Goal: Task Accomplishment & Management: Manage account settings

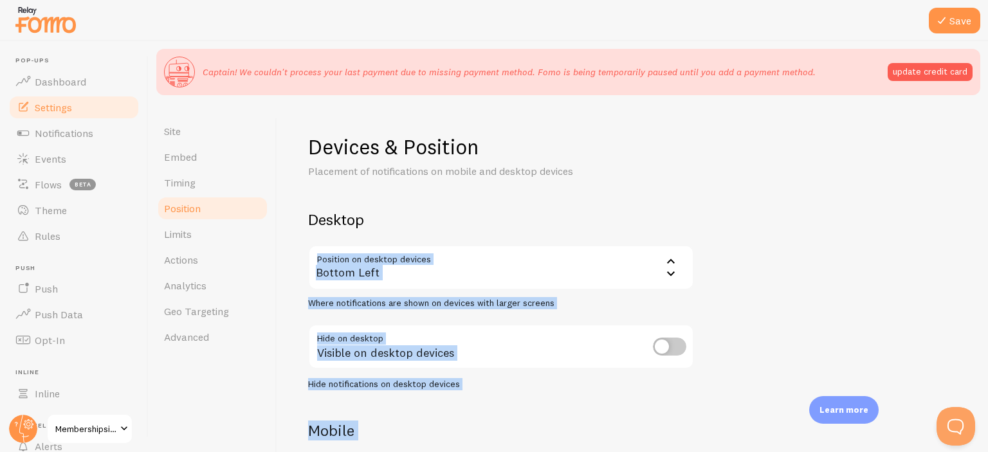
scroll to position [147, 0]
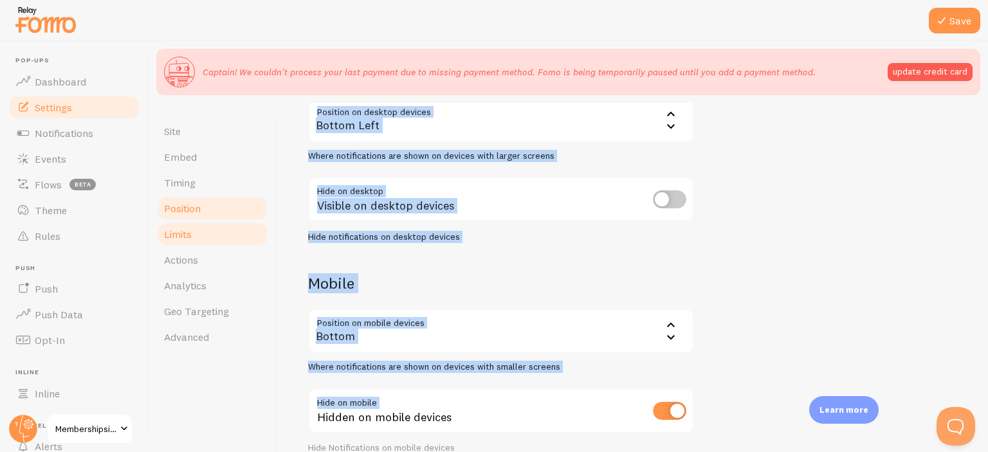
click at [175, 236] on span "Limits" at bounding box center [178, 234] width 28 height 13
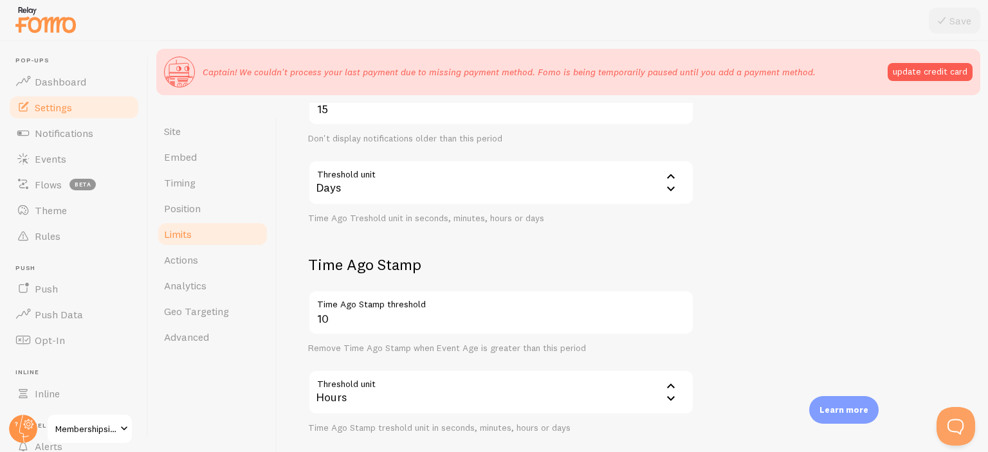
scroll to position [381, 0]
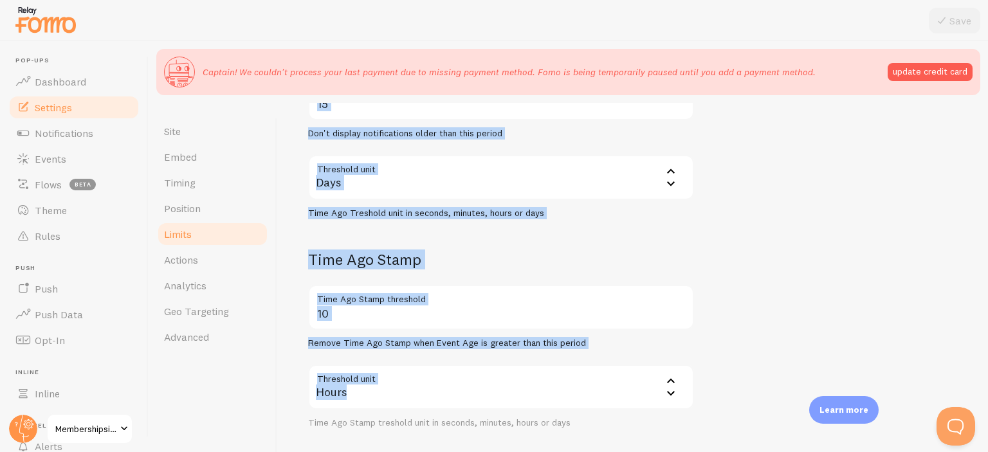
drag, startPoint x: 351, startPoint y: 221, endPoint x: 381, endPoint y: 378, distance: 160.4
click at [381, 378] on form "Notification Count 20 Max Notifications shown per page Limit the number of Noti…" at bounding box center [632, 129] width 649 height 600
copy form "Notification Count Max Notifications shown per page Limit the number of Notific…"
click at [416, 246] on form "Notification Count 20 Max Notifications shown per page Limit the number of Noti…" at bounding box center [632, 129] width 649 height 600
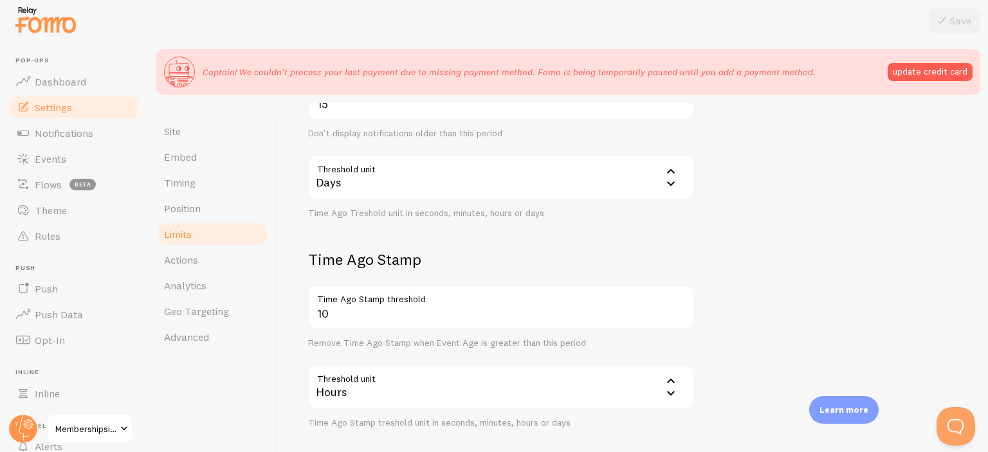
click at [416, 246] on form "Notification Count 20 Max Notifications shown per page Limit the number of Noti…" at bounding box center [632, 129] width 649 height 600
click at [416, 187] on div "Days" at bounding box center [501, 177] width 386 height 45
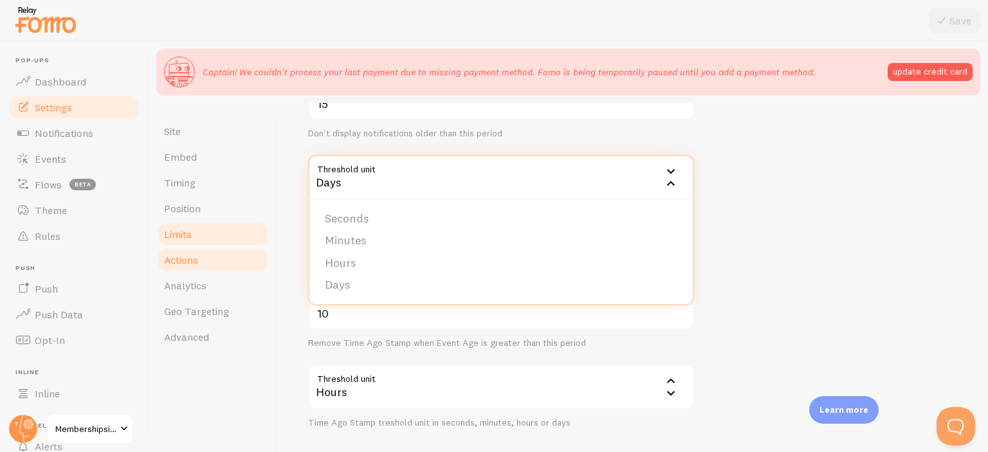
click at [180, 259] on span "Actions" at bounding box center [181, 260] width 34 height 13
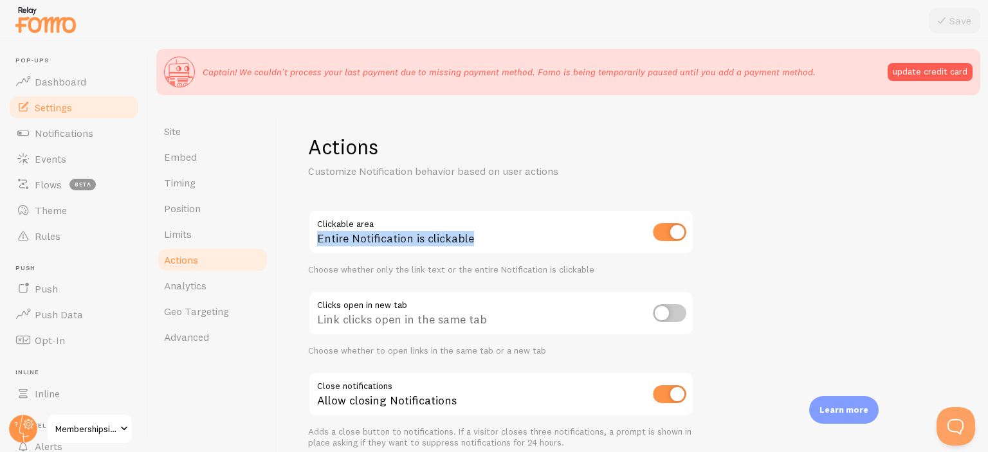
drag, startPoint x: 310, startPoint y: 221, endPoint x: 490, endPoint y: 246, distance: 182.7
click at [490, 246] on div "Entire Notification is clickable" at bounding box center [501, 233] width 386 height 47
copy div "Entire Notification is clickable"
click at [327, 319] on div "Link clicks open in the same tab" at bounding box center [501, 314] width 386 height 47
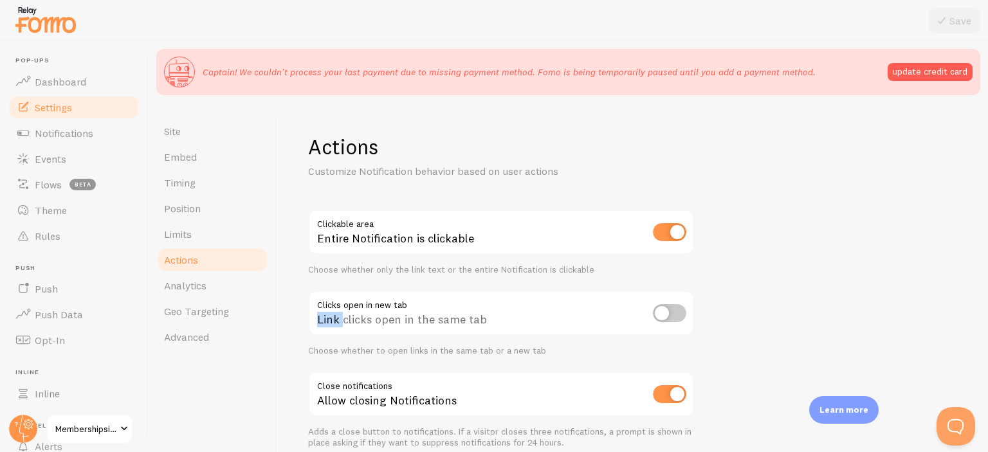
click at [327, 319] on div "Link clicks open in the same tab" at bounding box center [501, 314] width 386 height 47
copy div "Link clicks open in the same tab"
click at [345, 399] on div "Allow closing Notifications" at bounding box center [501, 395] width 386 height 47
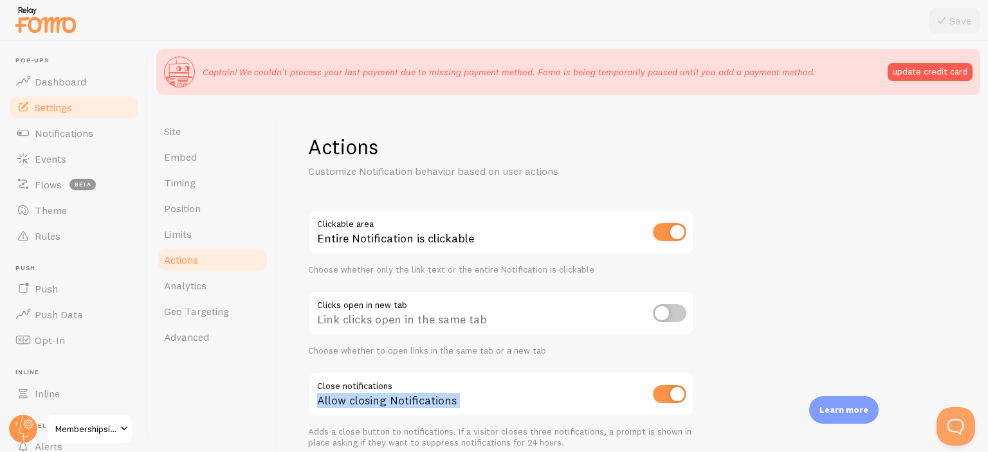
copy div "Allow closing Notifications"
click at [195, 279] on span "Analytics" at bounding box center [185, 285] width 42 height 13
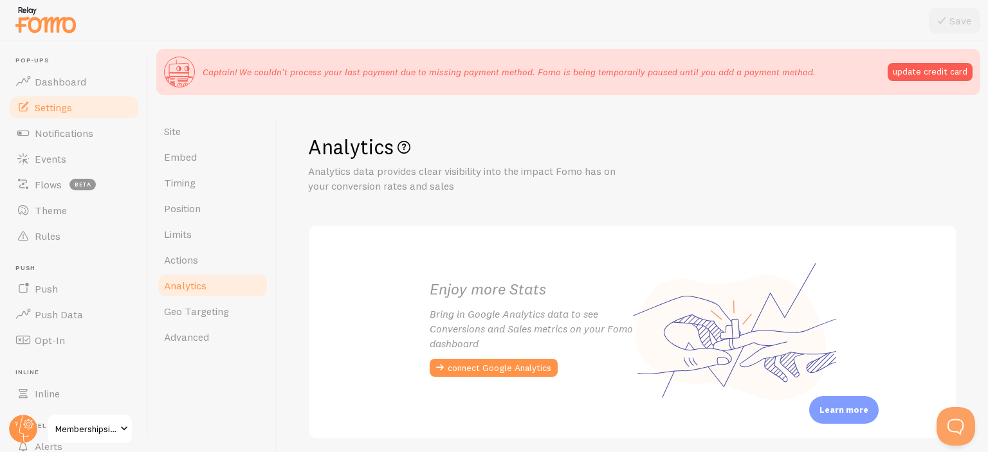
click at [431, 289] on h2 "Enjoy more Stats" at bounding box center [531, 289] width 203 height 20
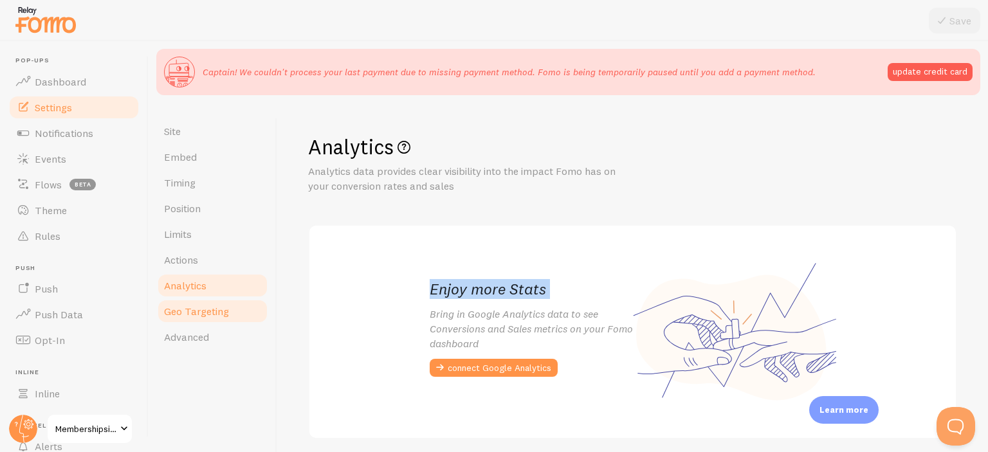
click at [189, 315] on span "Geo Targeting" at bounding box center [196, 311] width 65 height 13
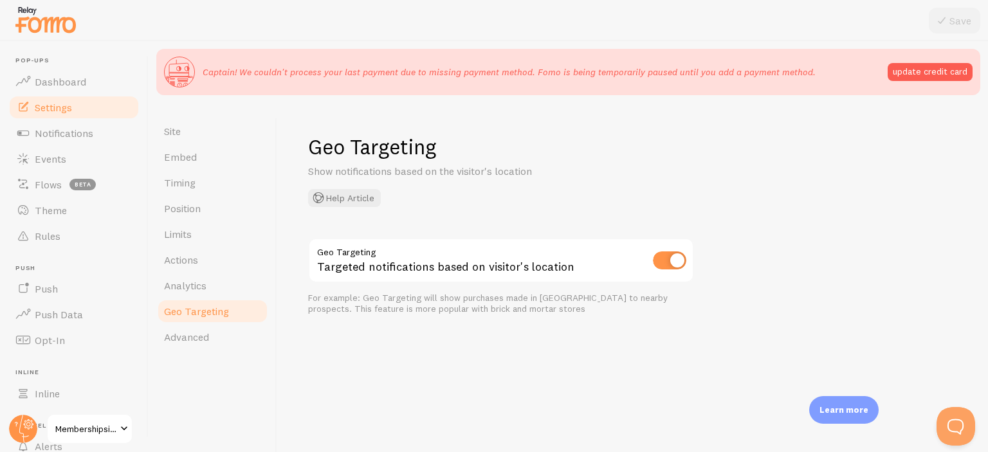
click at [317, 267] on div "Targeted notifications based on visitor's location" at bounding box center [501, 261] width 386 height 47
drag, startPoint x: 317, startPoint y: 267, endPoint x: 451, endPoint y: 263, distance: 134.6
click at [451, 263] on div "Targeted notifications based on visitor's location" at bounding box center [501, 261] width 386 height 47
copy form "Targeted notifications based on visitor's location"
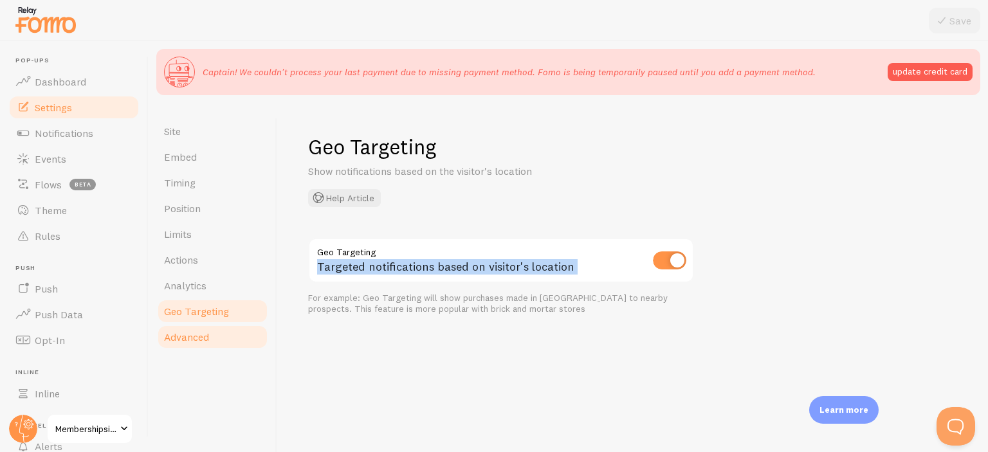
click at [191, 344] on link "Advanced" at bounding box center [212, 337] width 113 height 26
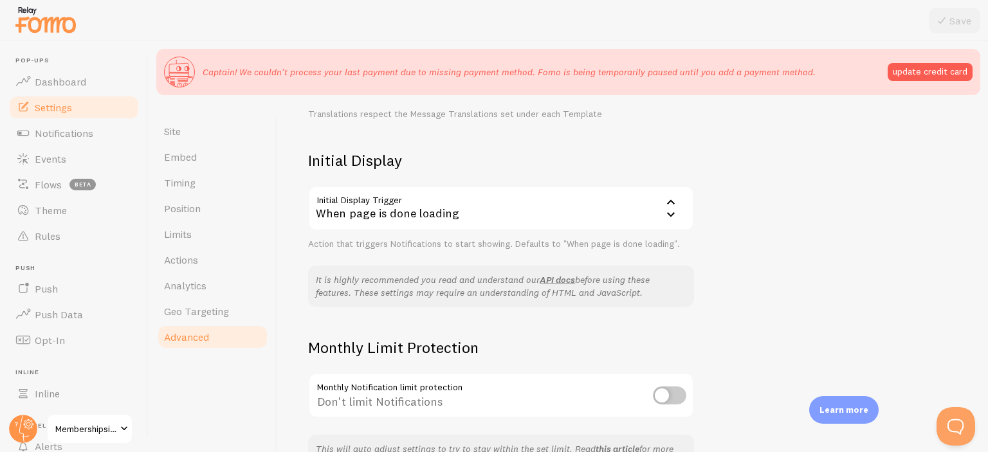
scroll to position [271, 0]
drag, startPoint x: 313, startPoint y: 203, endPoint x: 481, endPoint y: 220, distance: 169.5
click at [481, 220] on div "Advanced Advanced options Language & Translations Help Article Language en Engl…" at bounding box center [632, 308] width 711 height 411
copy div "When page is done loading"
click at [481, 220] on div "When page is done loading" at bounding box center [501, 207] width 386 height 45
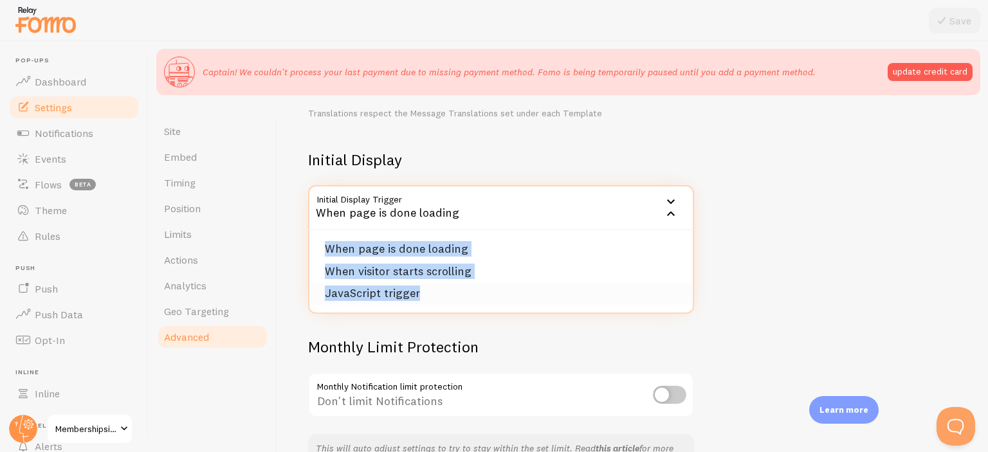
drag, startPoint x: 340, startPoint y: 243, endPoint x: 447, endPoint y: 289, distance: 116.2
click at [447, 289] on ul "When page is done loading When visitor starts scrolling JavaScript trigger" at bounding box center [502, 271] width 384 height 82
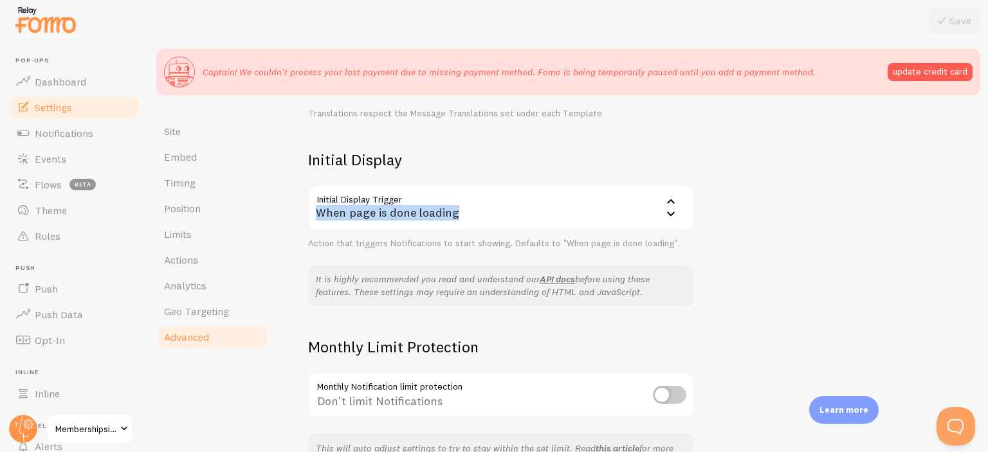
drag, startPoint x: 314, startPoint y: 190, endPoint x: 459, endPoint y: 214, distance: 147.5
click at [459, 214] on div "When page is done loading" at bounding box center [501, 207] width 386 height 45
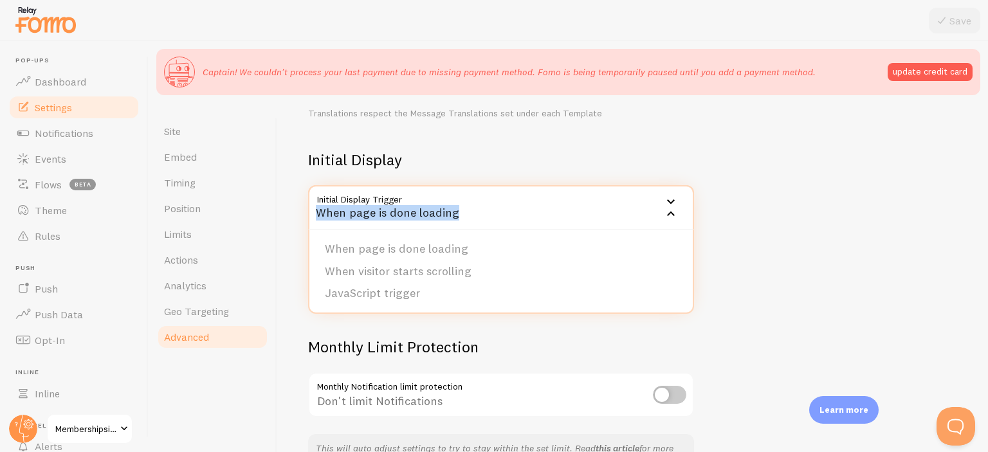
click at [459, 214] on div "When page is done loading" at bounding box center [501, 207] width 386 height 45
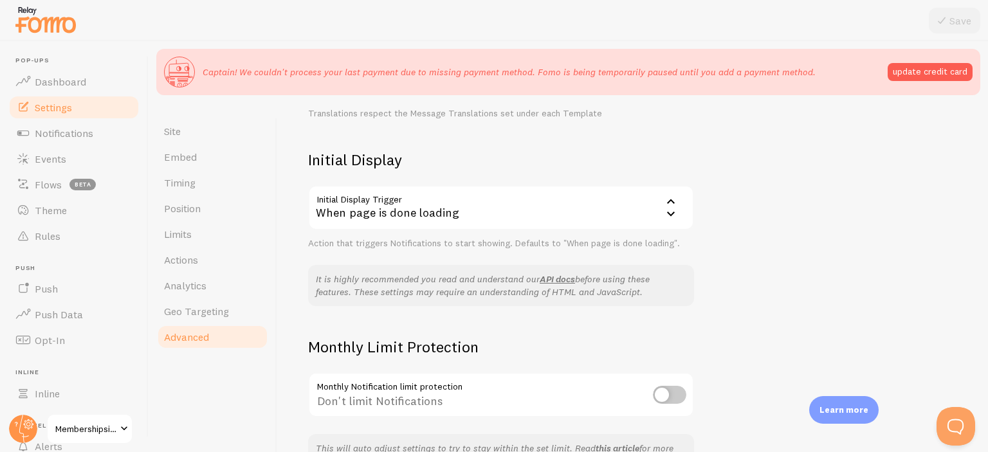
click at [459, 214] on div "When page is done loading" at bounding box center [501, 207] width 386 height 45
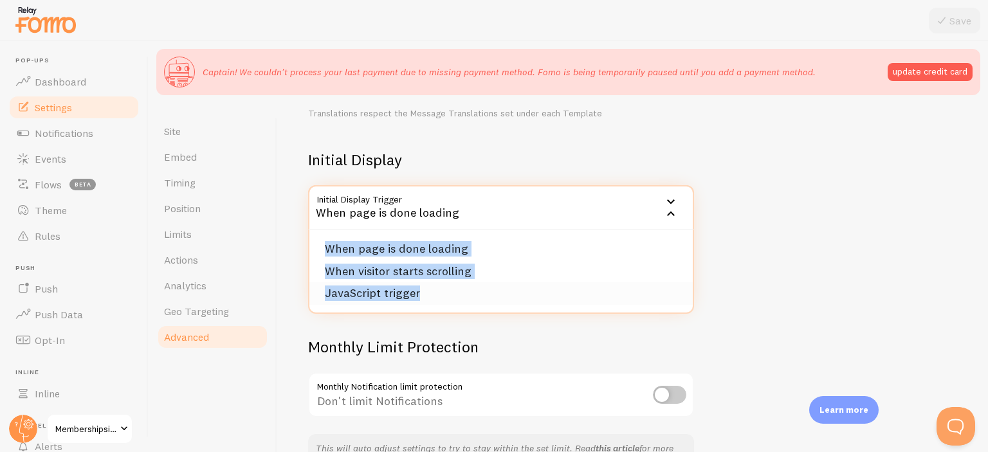
drag, startPoint x: 361, startPoint y: 259, endPoint x: 429, endPoint y: 293, distance: 75.4
click at [429, 293] on ul "When page is done loading When visitor starts scrolling JavaScript trigger" at bounding box center [502, 271] width 384 height 82
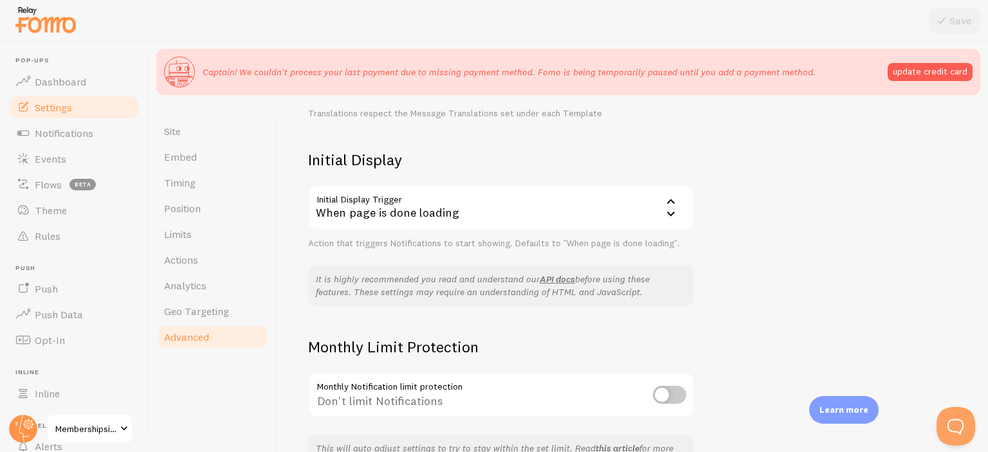
copy ul "When page is done loading When visitor starts scrolling JavaScript trigger"
click at [441, 214] on div "When page is done loading" at bounding box center [501, 207] width 386 height 45
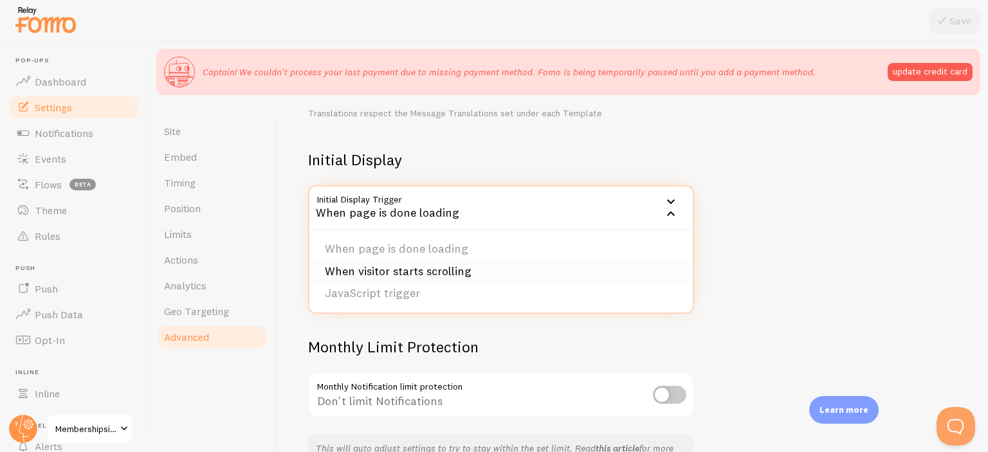
click at [411, 273] on li "When visitor starts scrolling" at bounding box center [502, 272] width 384 height 23
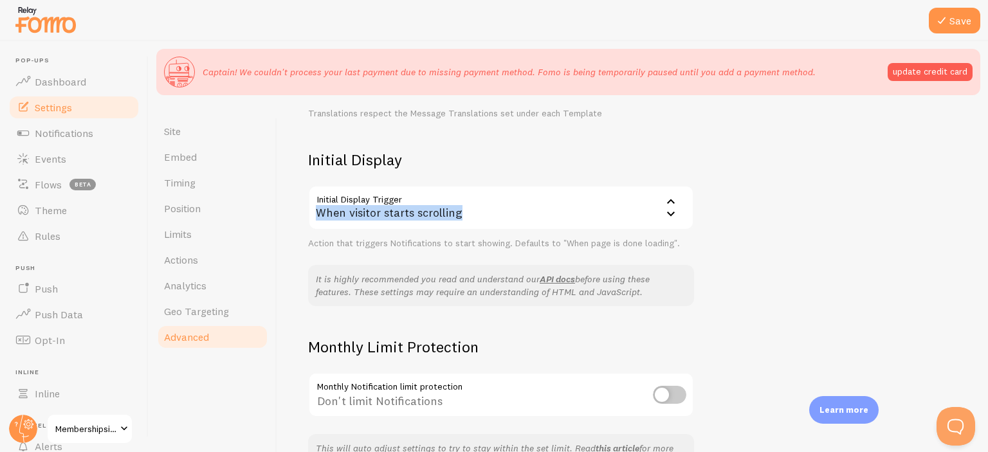
drag, startPoint x: 337, startPoint y: 199, endPoint x: 495, endPoint y: 205, distance: 157.8
click at [494, 205] on div "When visitor starts scrolling" at bounding box center [501, 207] width 386 height 45
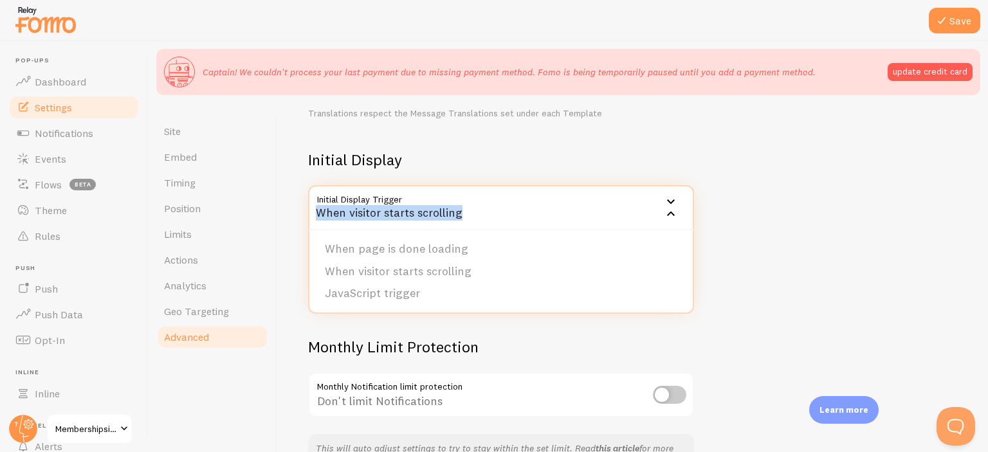
copy div "When visitor starts scrolling"
click at [321, 290] on li "JavaScript trigger" at bounding box center [502, 294] width 384 height 23
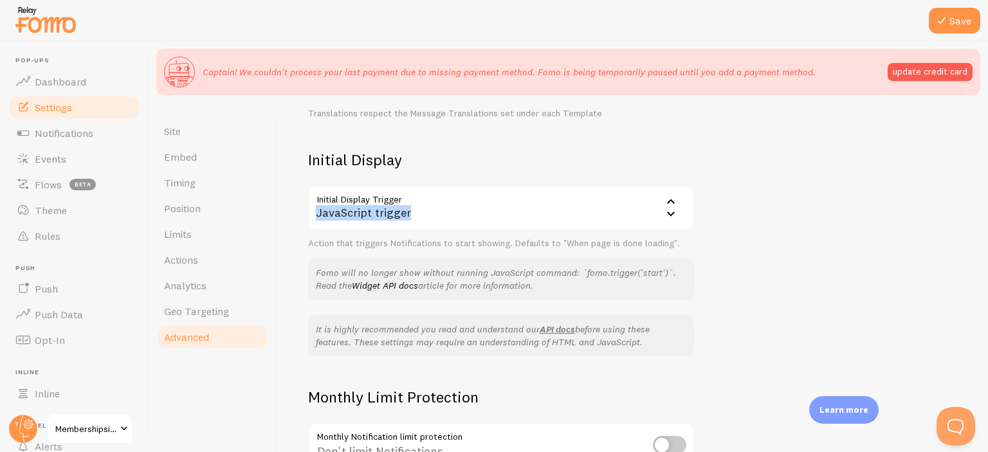
drag, startPoint x: 324, startPoint y: 209, endPoint x: 442, endPoint y: 220, distance: 119.0
click at [442, 220] on div "JavaScript trigger" at bounding box center [501, 207] width 386 height 45
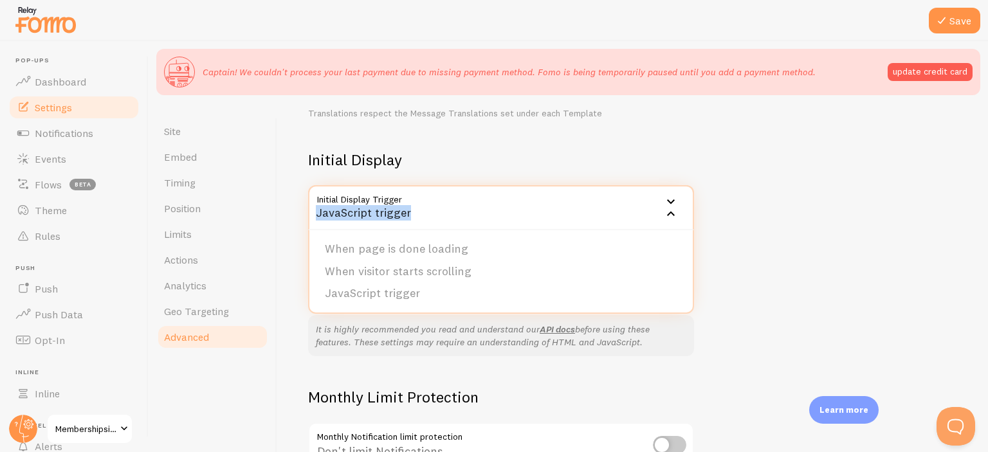
copy div "JavaScript trigger"
click at [337, 162] on h2 "Initial Display" at bounding box center [501, 160] width 386 height 20
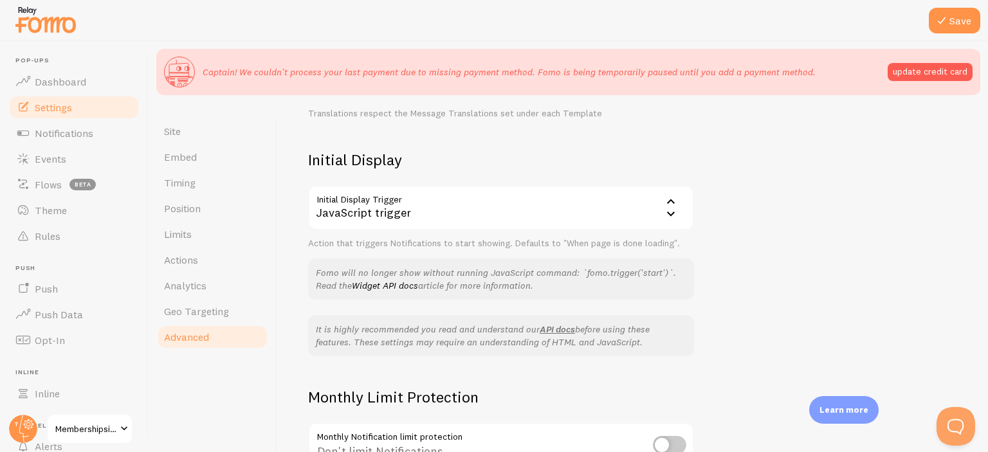
click at [337, 162] on h2 "Initial Display" at bounding box center [501, 160] width 386 height 20
copy div "Initial Display"
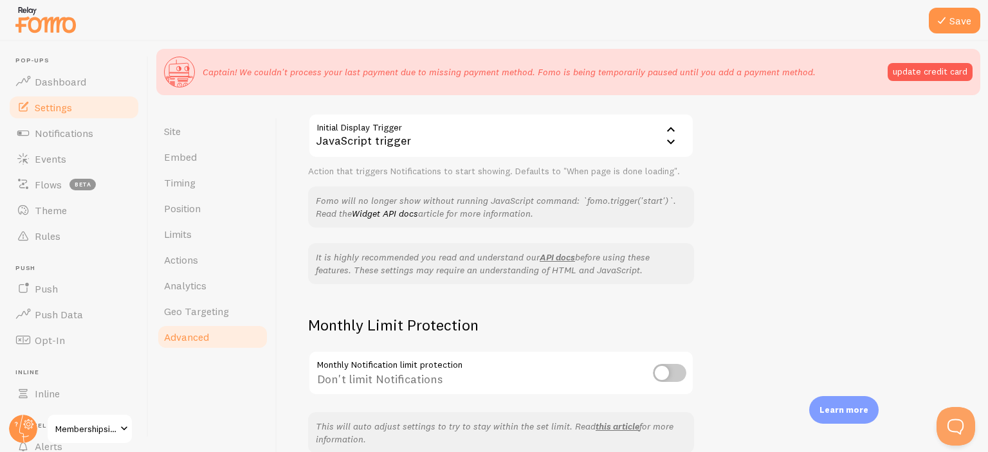
click at [349, 344] on div "Monthly Limit Protection Monthly Notification limit protection Don't limit Noti…" at bounding box center [501, 356] width 386 height 82
click at [325, 320] on h2 "Monthly Limit Protection" at bounding box center [501, 325] width 386 height 20
drag, startPoint x: 325, startPoint y: 320, endPoint x: 416, endPoint y: 331, distance: 91.5
click at [416, 331] on h2 "Monthly Limit Protection" at bounding box center [501, 325] width 386 height 20
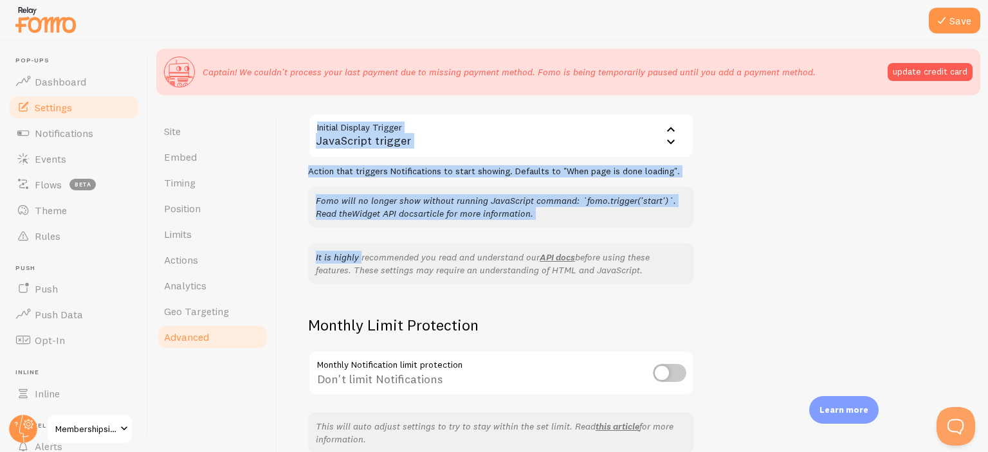
drag, startPoint x: 149, startPoint y: 136, endPoint x: 350, endPoint y: 221, distance: 218.0
click at [343, 226] on div "Site Embed Timing Position Limits Actions Analytics Geo Targeting Advanced Adva…" at bounding box center [569, 308] width 840 height 411
click at [367, 190] on div "Fomo will no longer show without running JavaScript command: `fomo.trigger('sta…" at bounding box center [501, 207] width 386 height 41
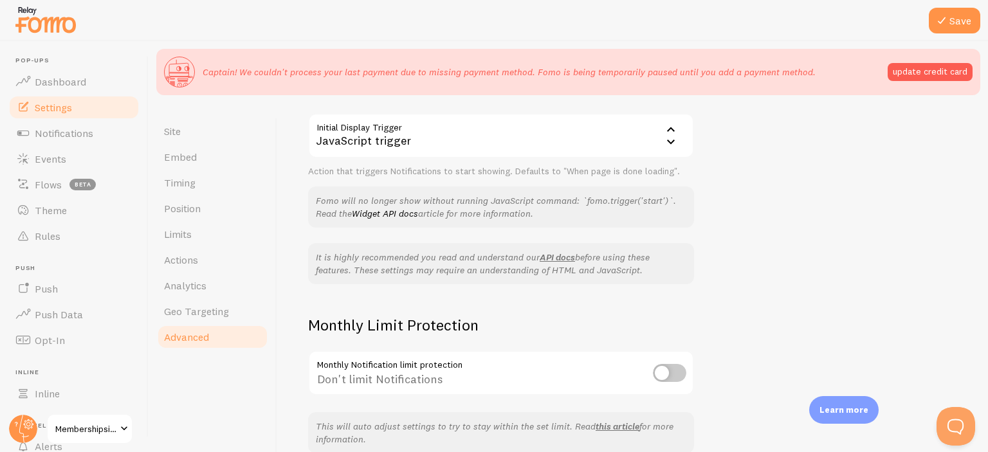
click at [367, 190] on div "Fomo will no longer show without running JavaScript command: `fomo.trigger('sta…" at bounding box center [501, 207] width 386 height 41
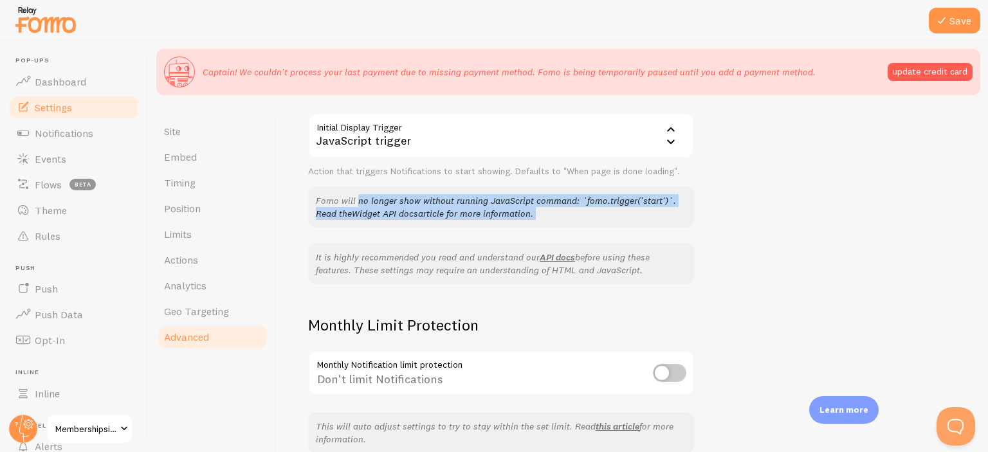
click at [367, 190] on div "Fomo will no longer show without running JavaScript command: `fomo.trigger('sta…" at bounding box center [501, 207] width 386 height 41
click at [357, 373] on div "Don't limit Notifications" at bounding box center [501, 374] width 386 height 47
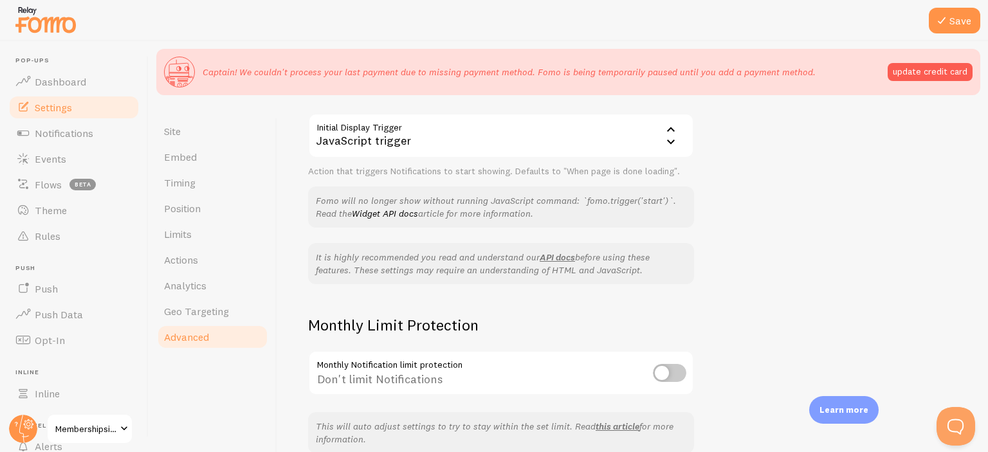
click at [357, 373] on div "Don't limit Notifications" at bounding box center [501, 374] width 386 height 47
click at [664, 372] on input "checkbox" at bounding box center [669, 373] width 33 height 18
checkbox input "true"
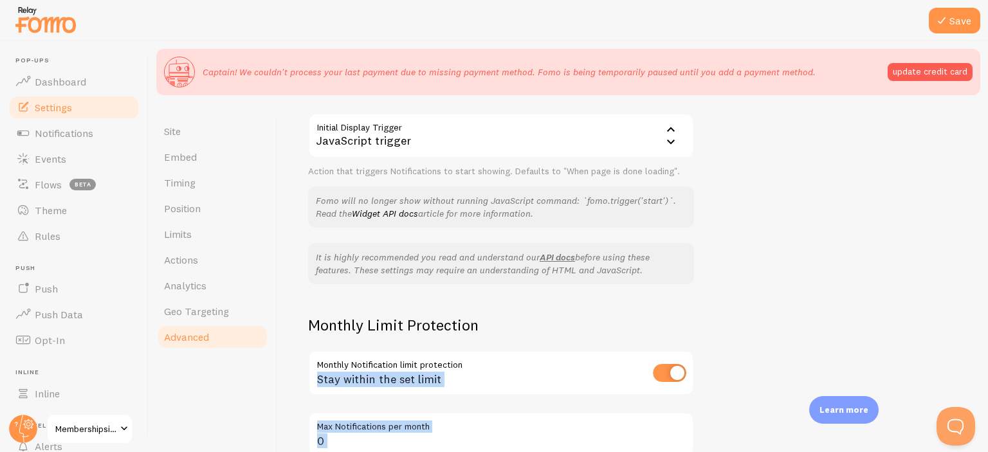
scroll to position [404, 0]
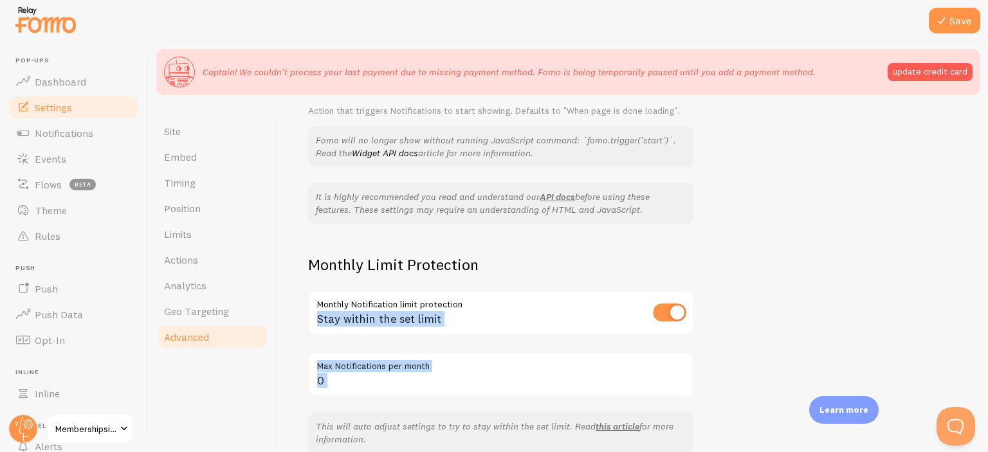
click at [369, 367] on label "Max Notifications per month" at bounding box center [501, 363] width 386 height 22
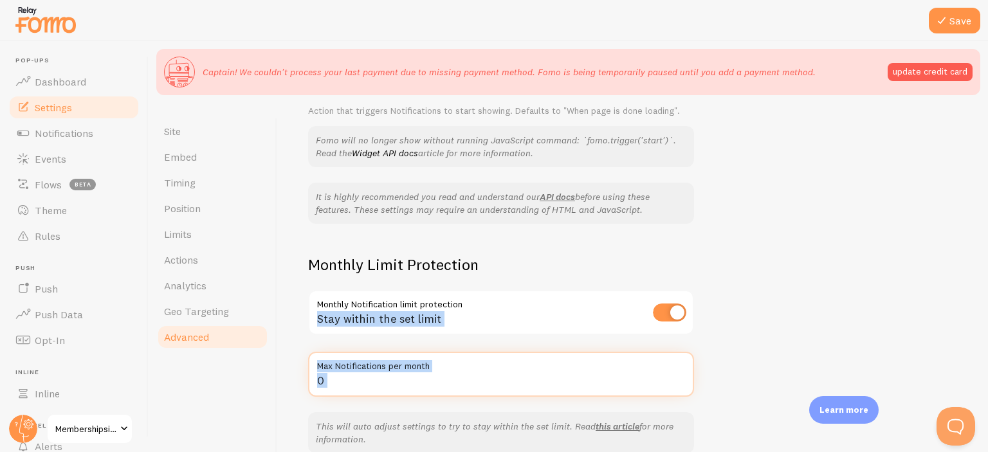
click at [369, 367] on input "0" at bounding box center [501, 374] width 386 height 45
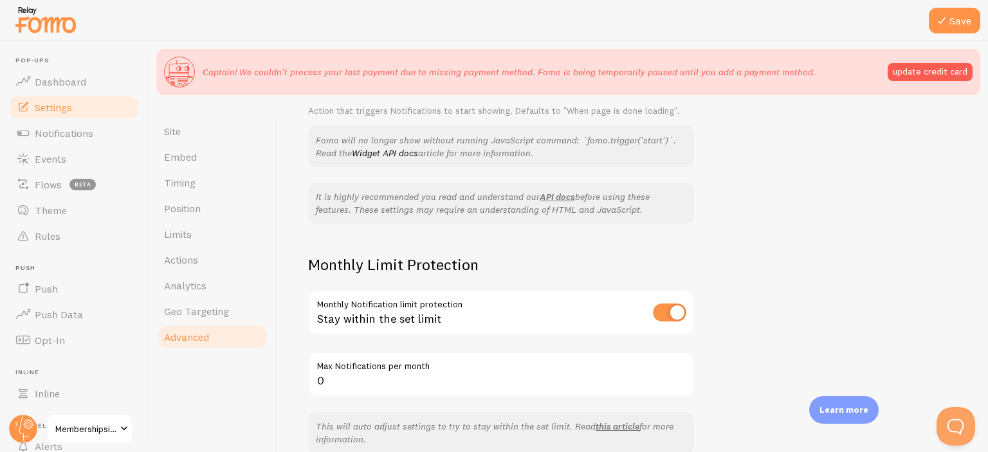
click at [369, 367] on label "Max Notifications per month" at bounding box center [501, 363] width 386 height 22
click at [369, 367] on input "0" at bounding box center [501, 374] width 386 height 45
click at [369, 367] on label "Max Notifications per month" at bounding box center [501, 363] width 386 height 22
click at [369, 367] on input "0" at bounding box center [501, 374] width 386 height 45
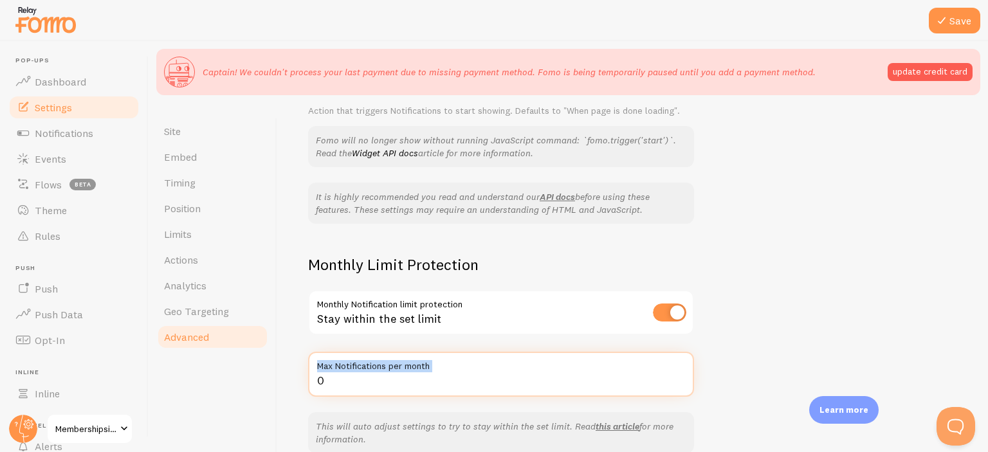
click at [331, 383] on input "0" at bounding box center [501, 374] width 386 height 45
click at [327, 383] on input "0" at bounding box center [501, 374] width 386 height 45
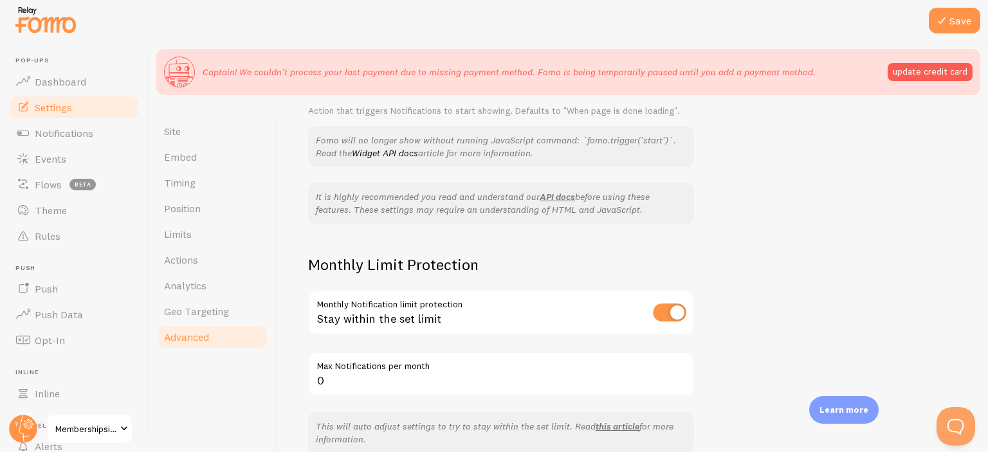
click at [68, 148] on link "Events" at bounding box center [74, 159] width 133 height 26
click at [60, 135] on span "Notifications" at bounding box center [64, 133] width 59 height 13
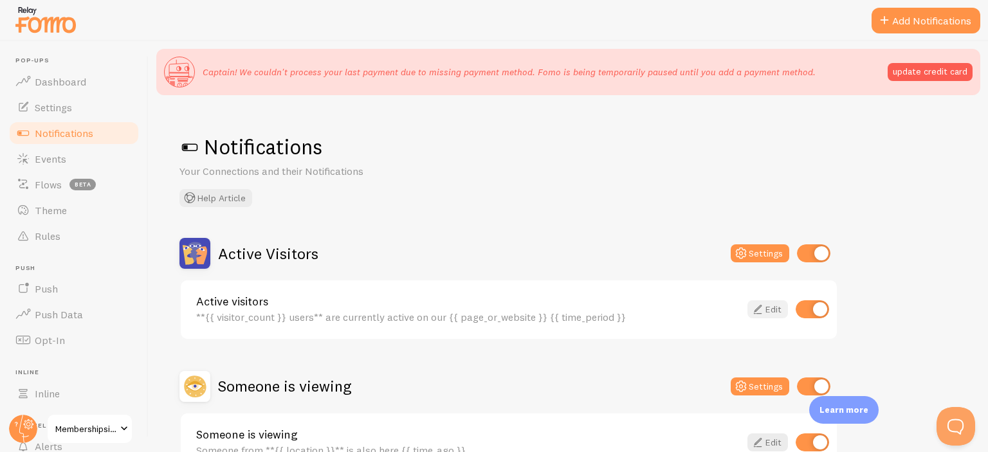
click at [761, 310] on icon at bounding box center [757, 309] width 15 height 15
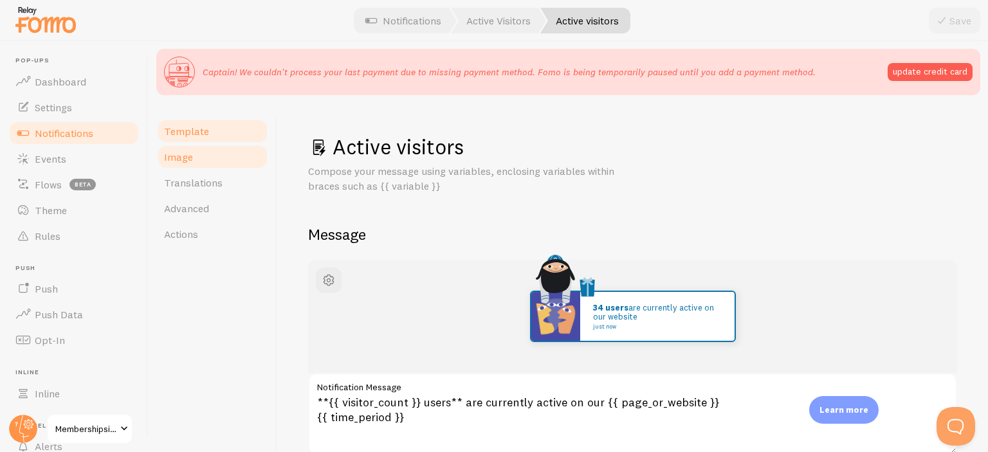
click at [194, 164] on link "Image" at bounding box center [212, 157] width 113 height 26
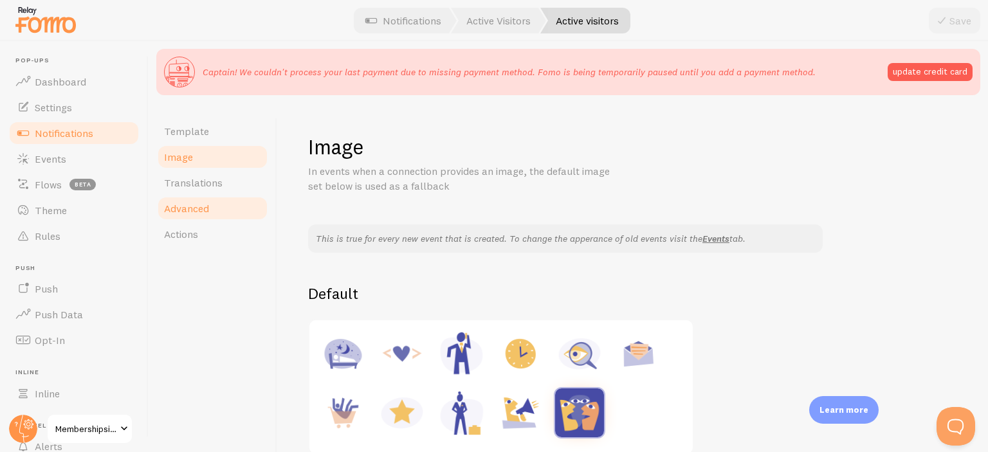
click at [190, 221] on link "Actions" at bounding box center [212, 234] width 113 height 26
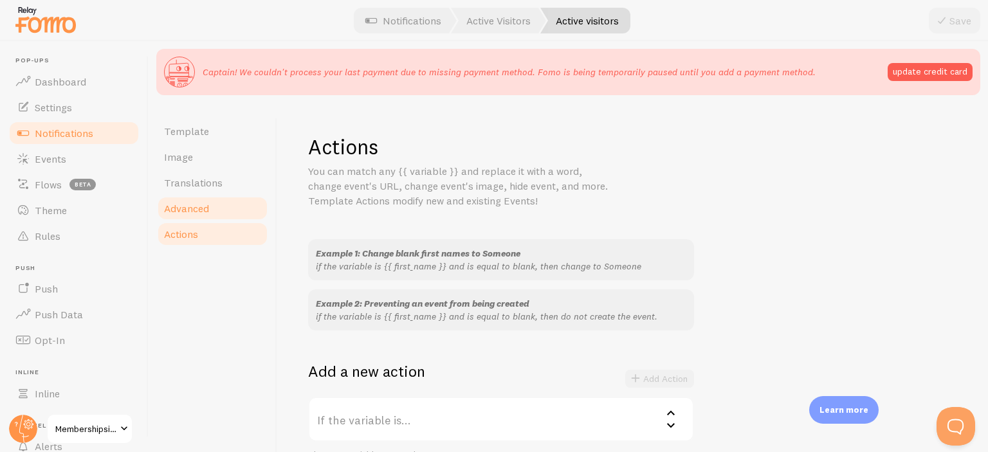
click at [192, 202] on span "Advanced" at bounding box center [186, 208] width 45 height 13
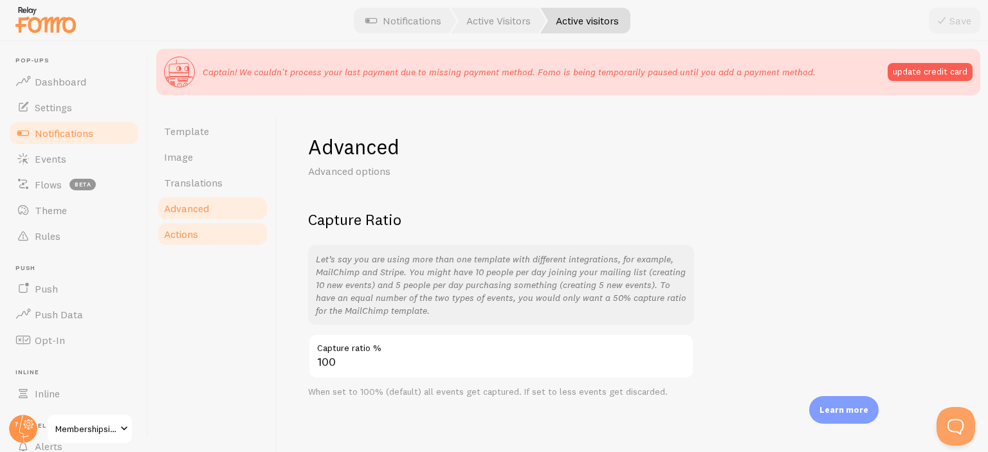
click at [221, 230] on link "Actions" at bounding box center [212, 234] width 113 height 26
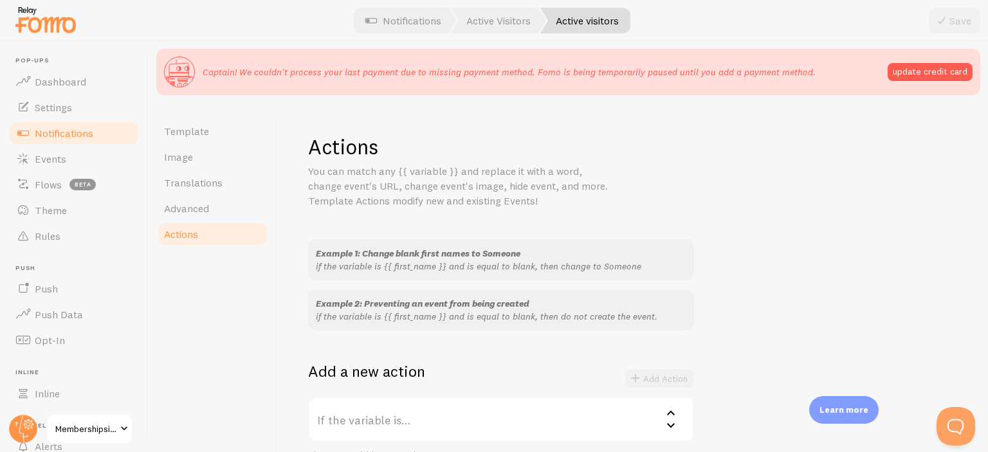
click at [42, 127] on span "Notifications" at bounding box center [64, 133] width 59 height 13
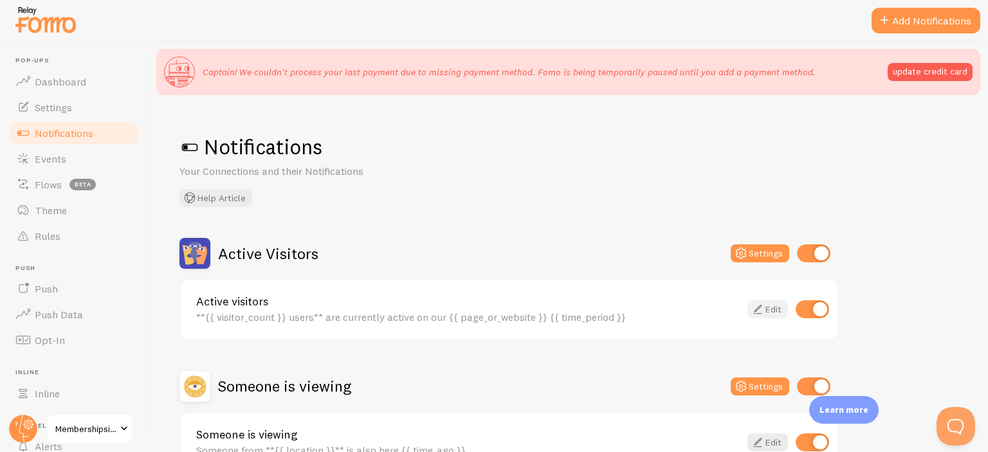
click at [759, 308] on icon at bounding box center [757, 309] width 15 height 15
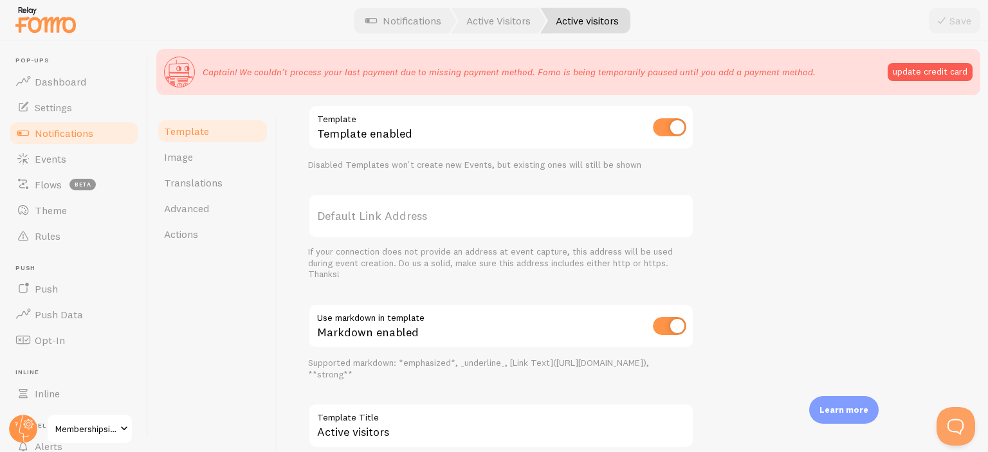
scroll to position [476, 0]
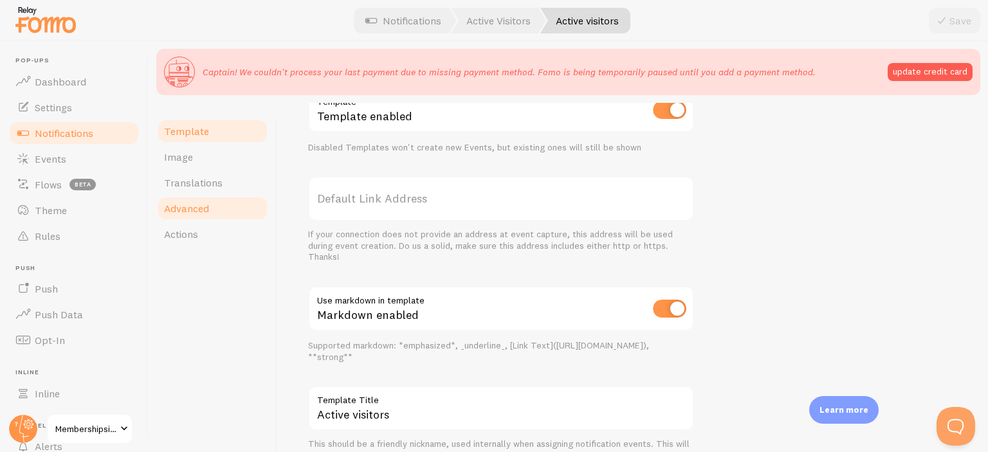
click at [230, 210] on link "Advanced" at bounding box center [212, 209] width 113 height 26
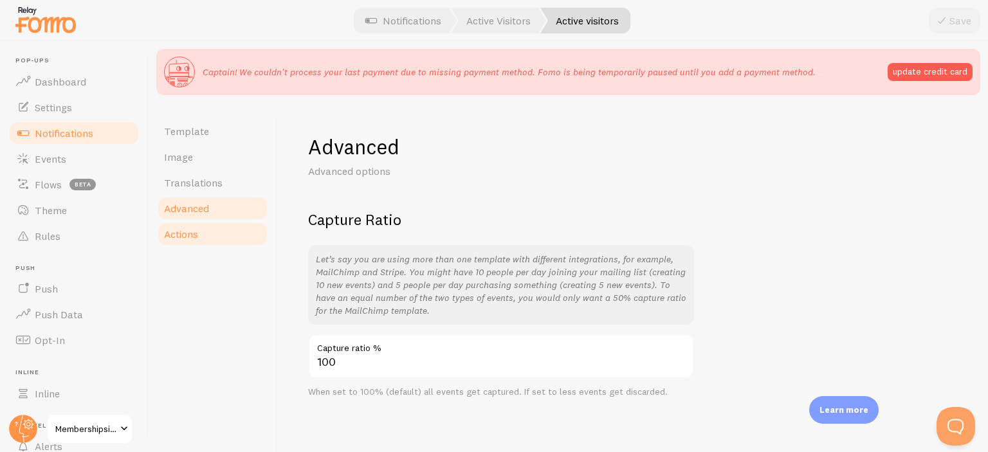
click at [197, 232] on span "Actions" at bounding box center [181, 234] width 34 height 13
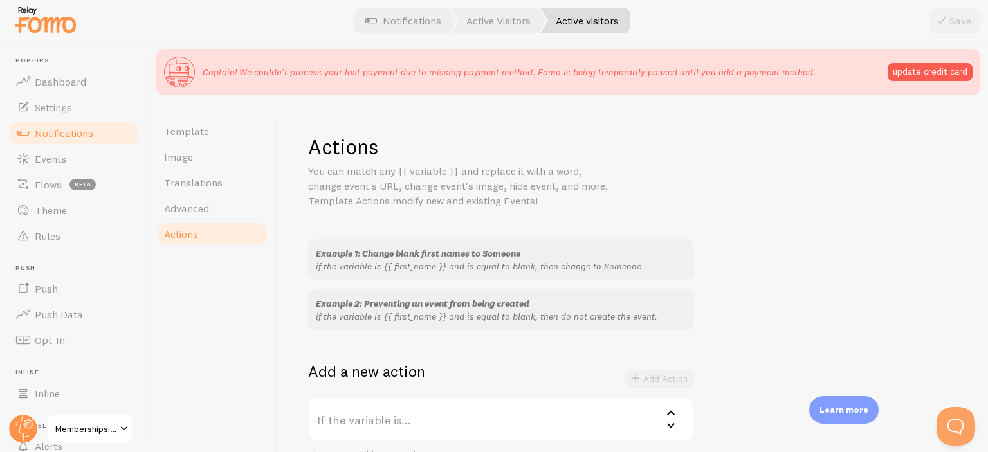
scroll to position [216, 0]
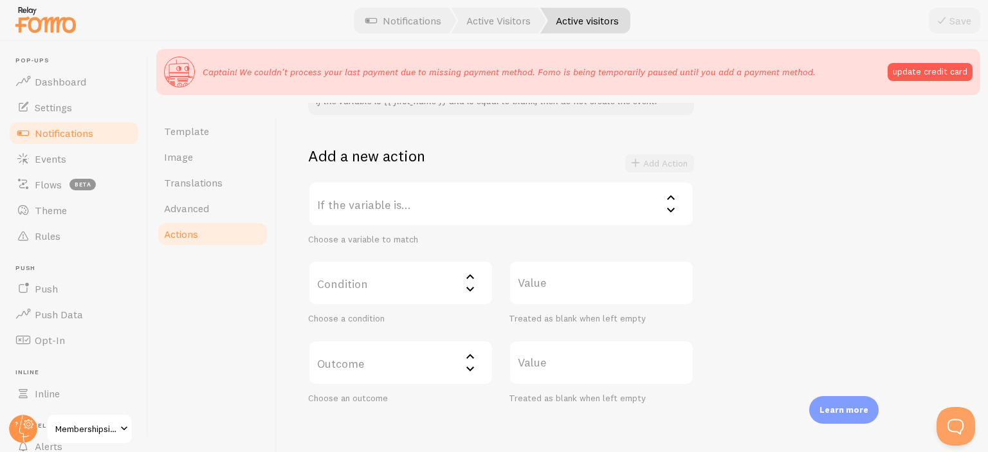
click at [521, 203] on label "If the variable is..." at bounding box center [501, 203] width 386 height 45
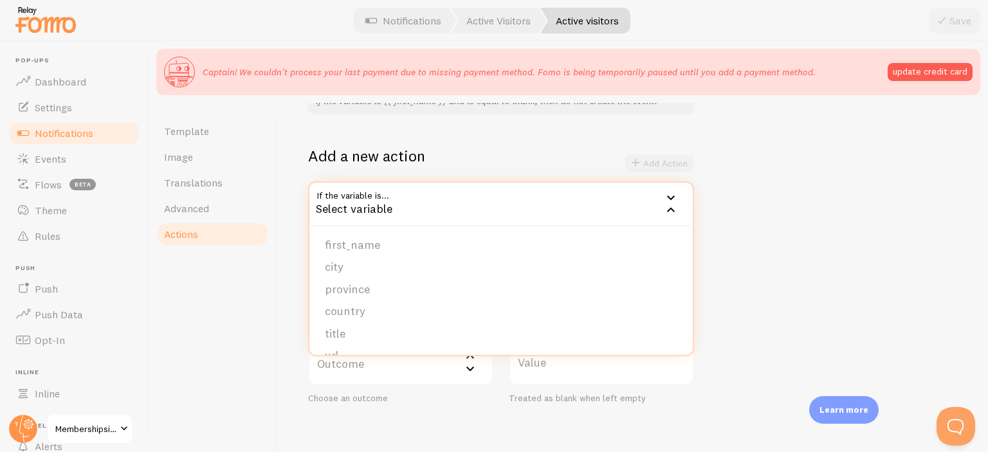
click at [534, 141] on div "Example 1: Change blank first names to Someone if the variable is {{ first_name…" at bounding box center [632, 214] width 649 height 380
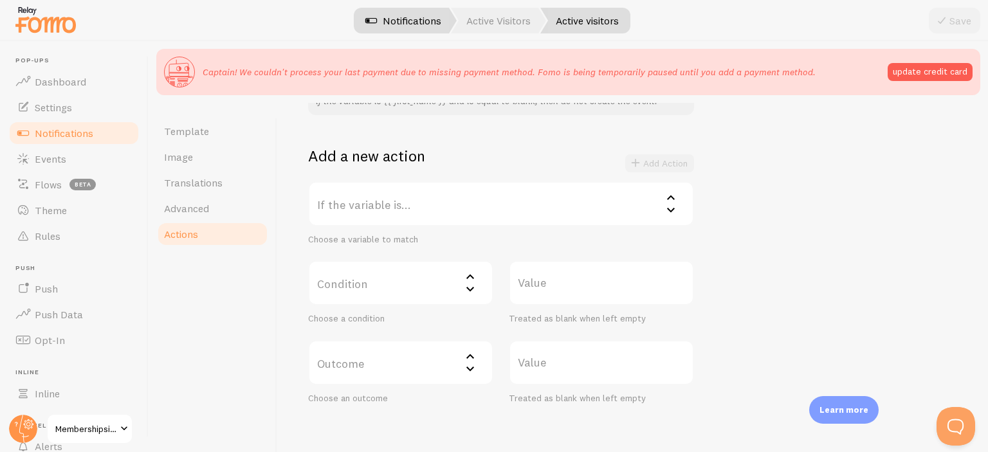
click at [400, 21] on link "Notifications" at bounding box center [403, 21] width 107 height 26
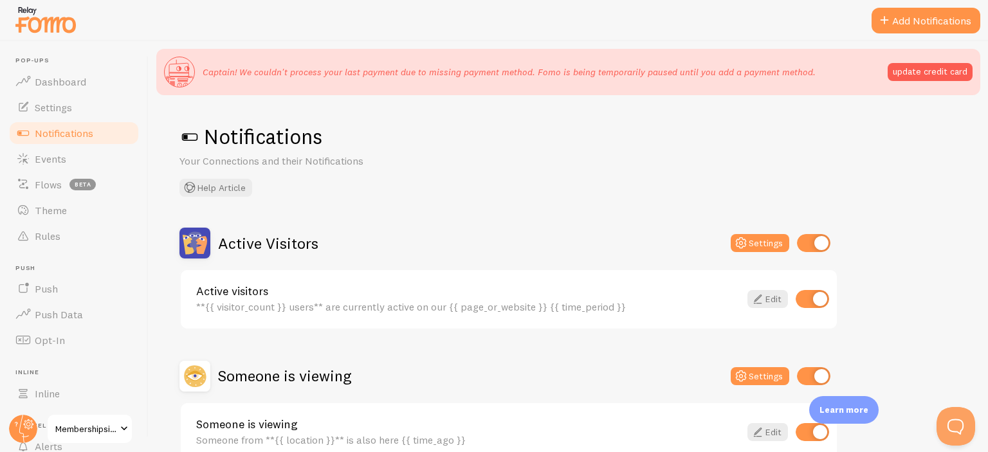
scroll to position [19, 0]
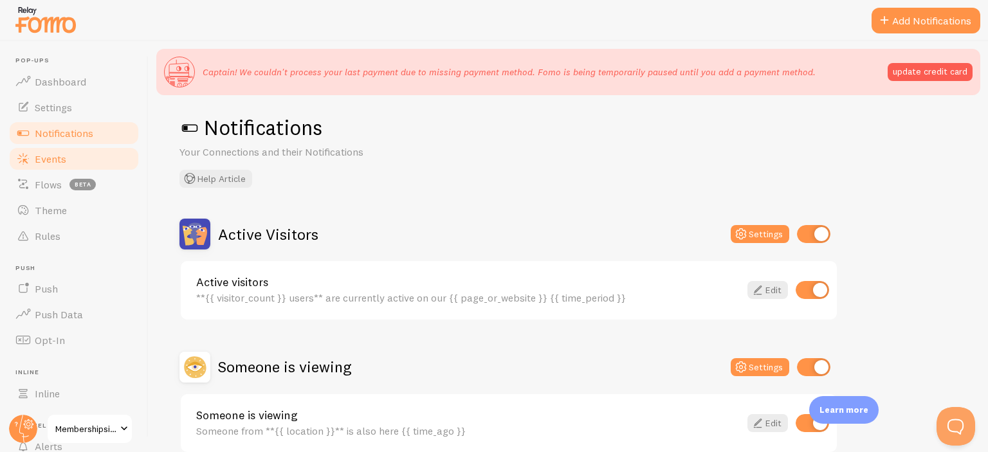
click at [51, 157] on span "Events" at bounding box center [51, 159] width 32 height 13
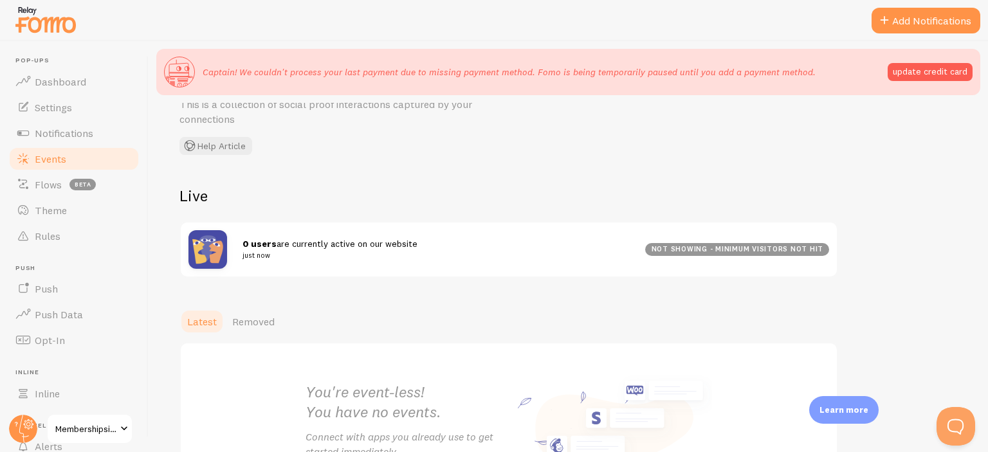
scroll to position [120, 0]
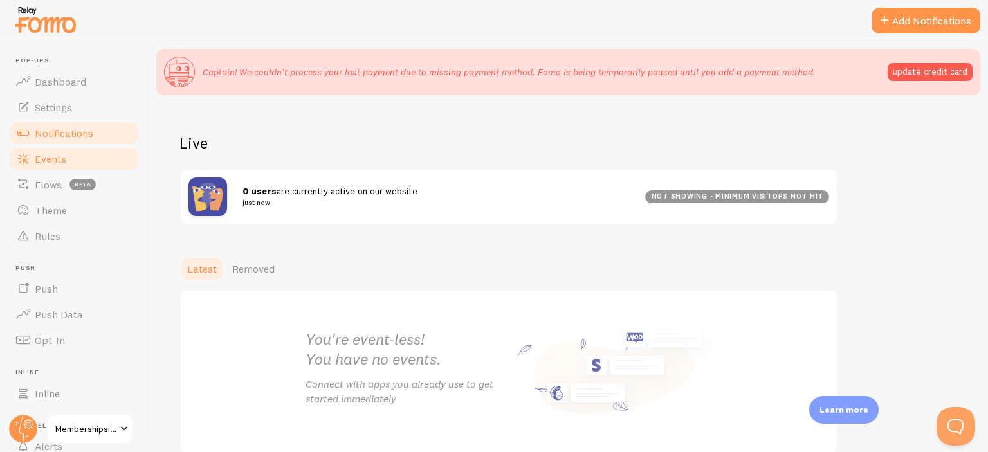
click at [78, 142] on link "Notifications" at bounding box center [74, 133] width 133 height 26
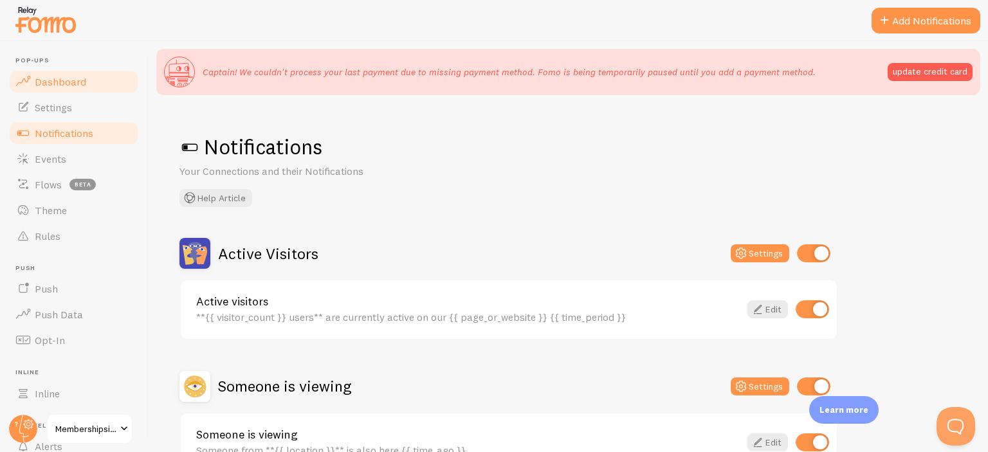
click at [61, 74] on link "Dashboard" at bounding box center [74, 82] width 133 height 26
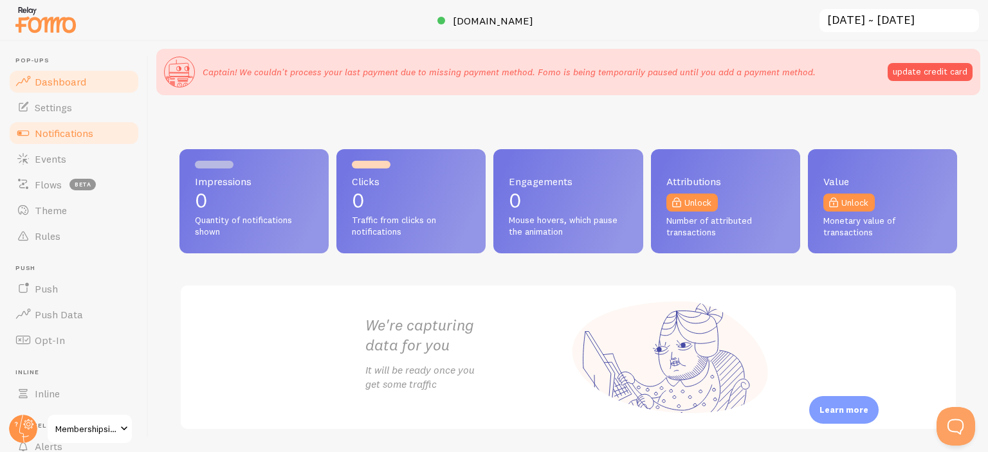
click at [64, 127] on span "Notifications" at bounding box center [64, 133] width 59 height 13
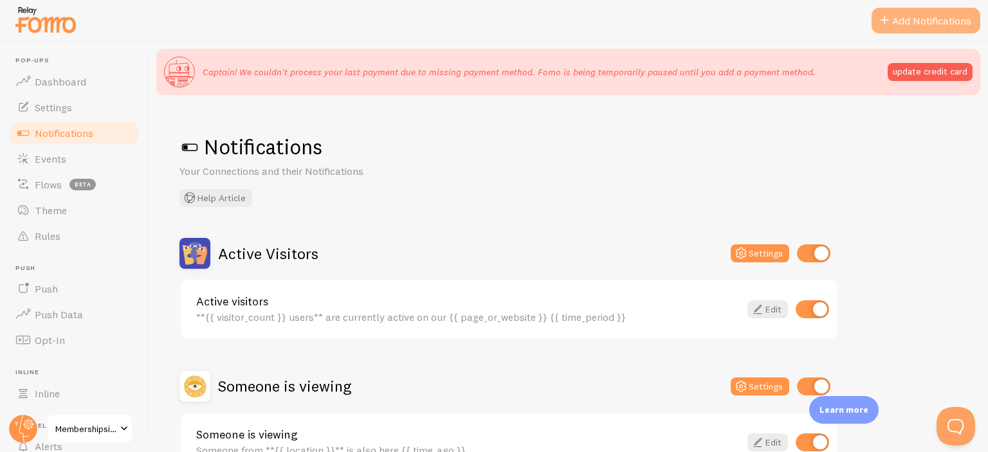
click at [905, 24] on button "Add Notifications" at bounding box center [926, 21] width 109 height 26
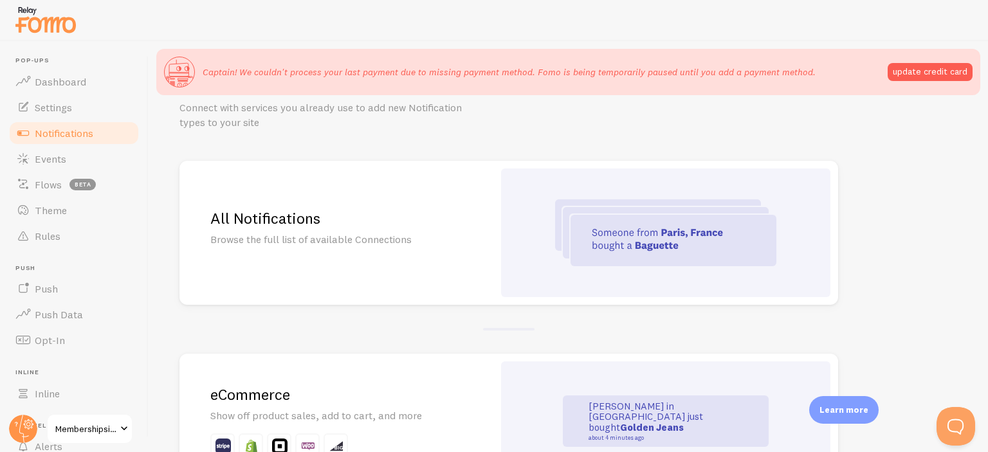
scroll to position [64, 0]
click at [664, 250] on img at bounding box center [665, 232] width 221 height 67
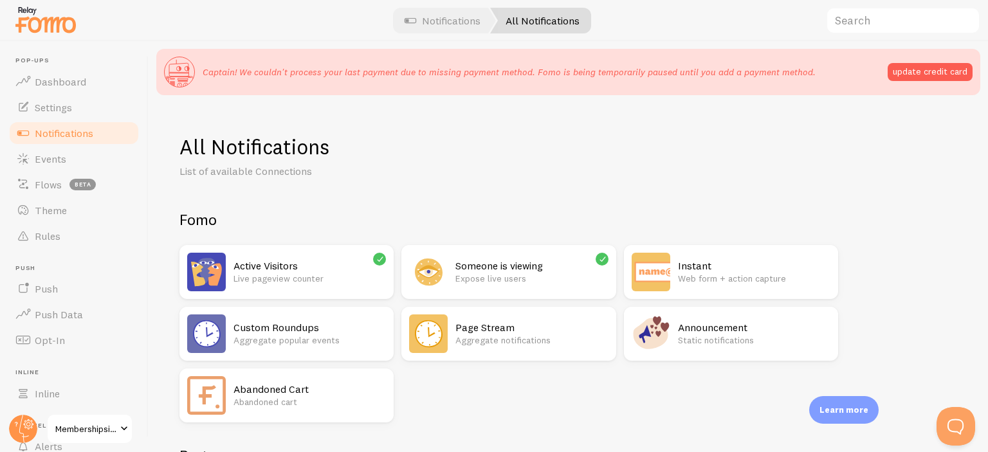
click at [564, 339] on p "Aggregate notifications" at bounding box center [532, 340] width 153 height 13
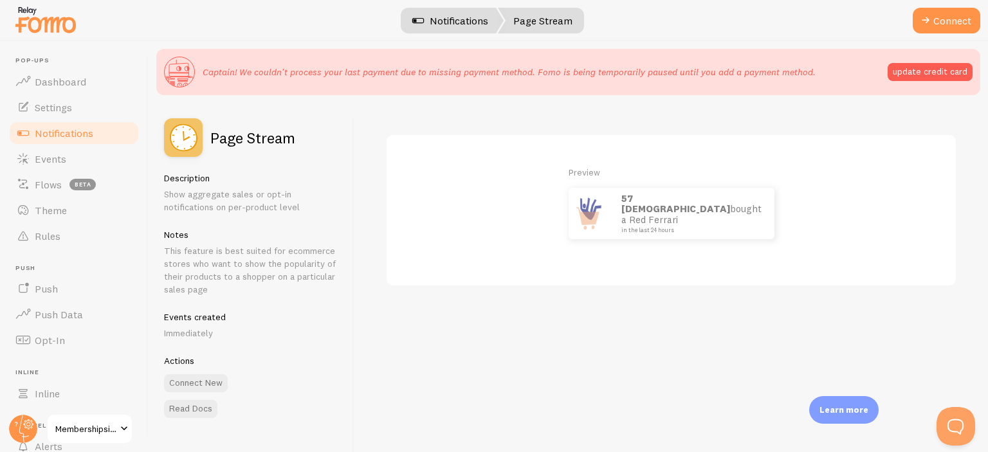
click at [461, 15] on link "Notifications" at bounding box center [450, 21] width 107 height 26
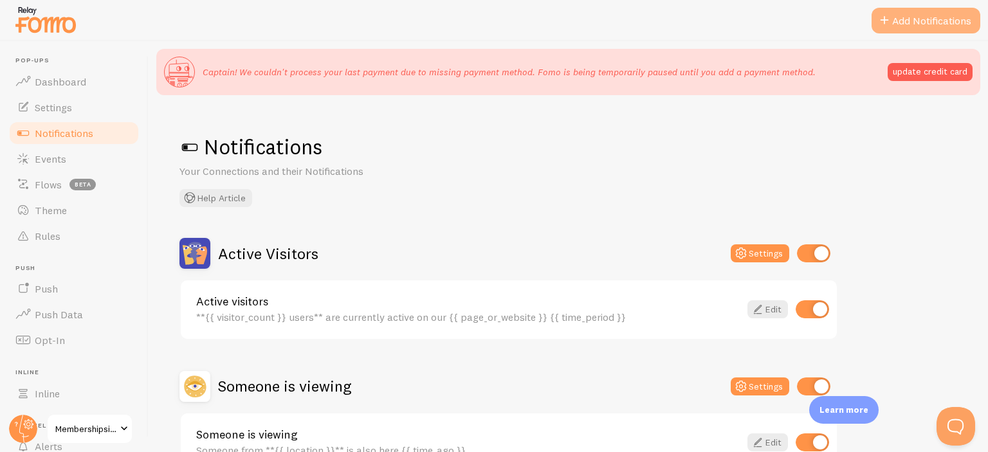
click at [909, 11] on button "Add Notifications" at bounding box center [926, 21] width 109 height 26
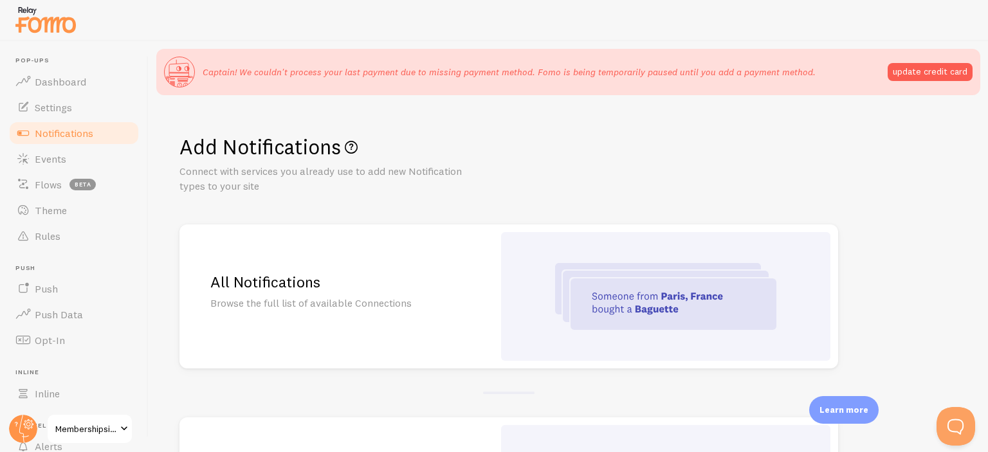
click at [631, 287] on img at bounding box center [665, 296] width 221 height 67
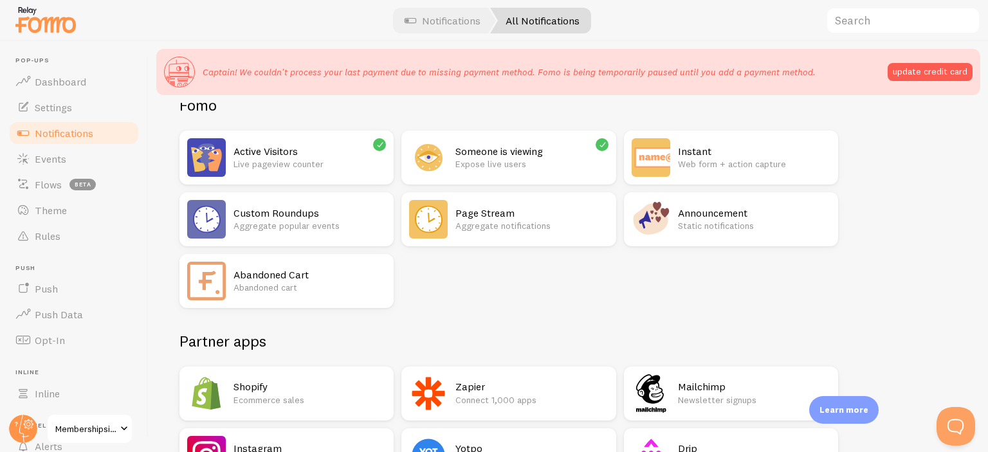
scroll to position [107, 0]
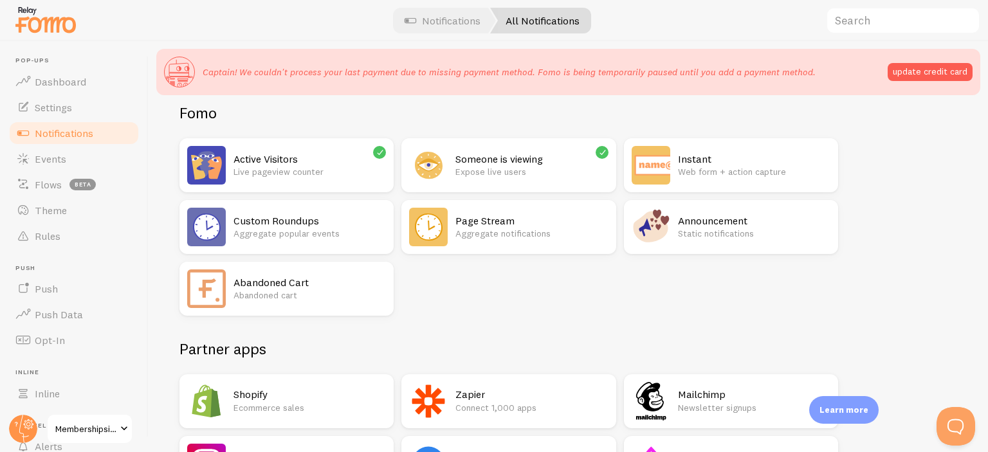
click at [707, 174] on p "Web form + action capture" at bounding box center [754, 171] width 153 height 13
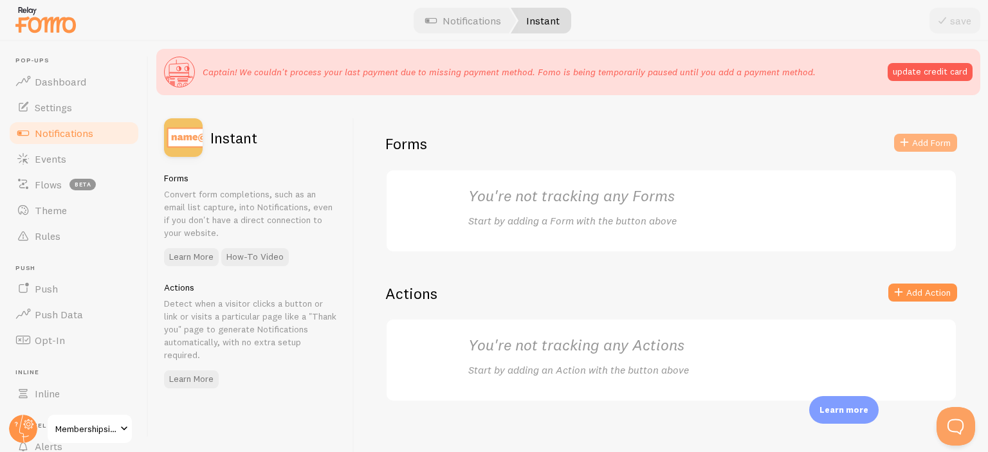
click at [934, 141] on button "Add Form" at bounding box center [926, 143] width 63 height 18
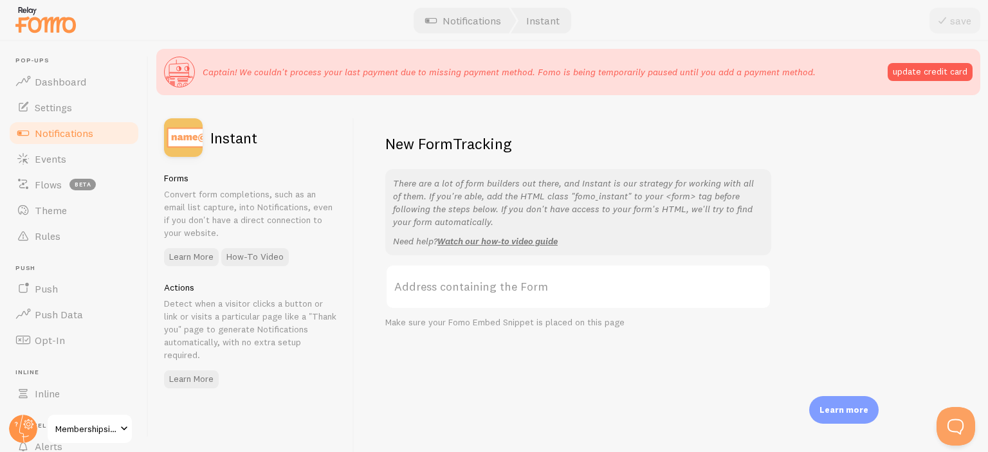
click at [640, 293] on label "Address containing the Form" at bounding box center [578, 286] width 386 height 45
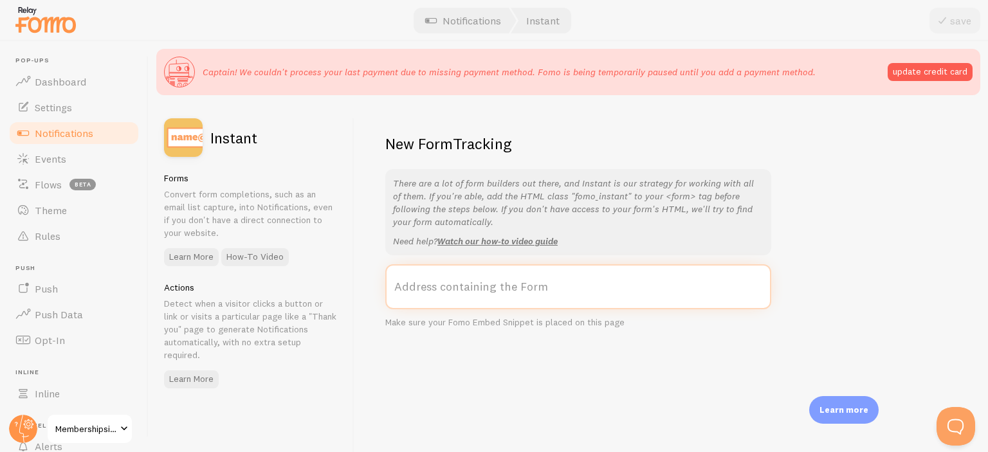
click at [640, 293] on input "Address containing the Form" at bounding box center [578, 286] width 386 height 45
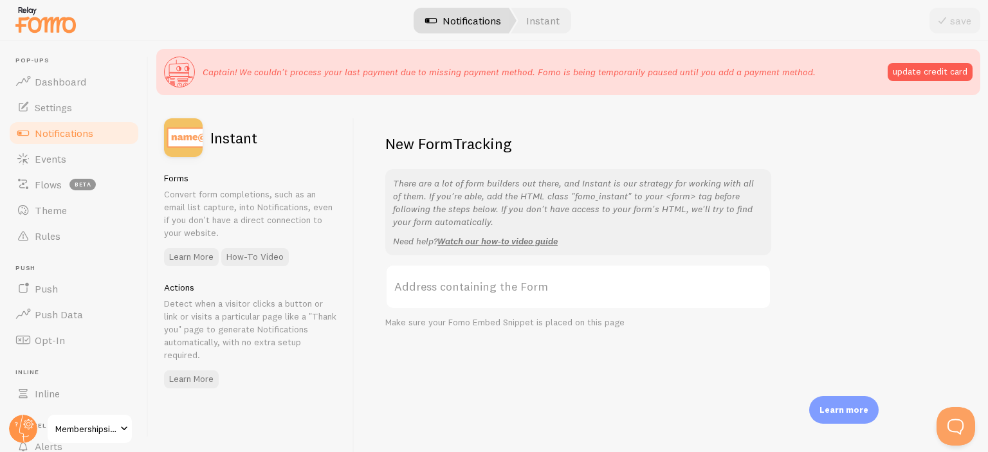
click at [483, 15] on link "Notifications" at bounding box center [463, 21] width 107 height 26
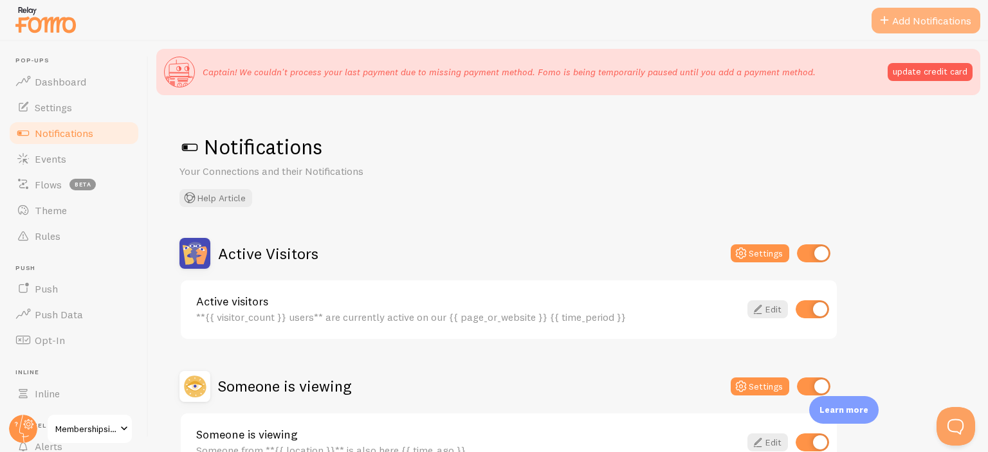
click at [914, 25] on button "Add Notifications" at bounding box center [926, 21] width 109 height 26
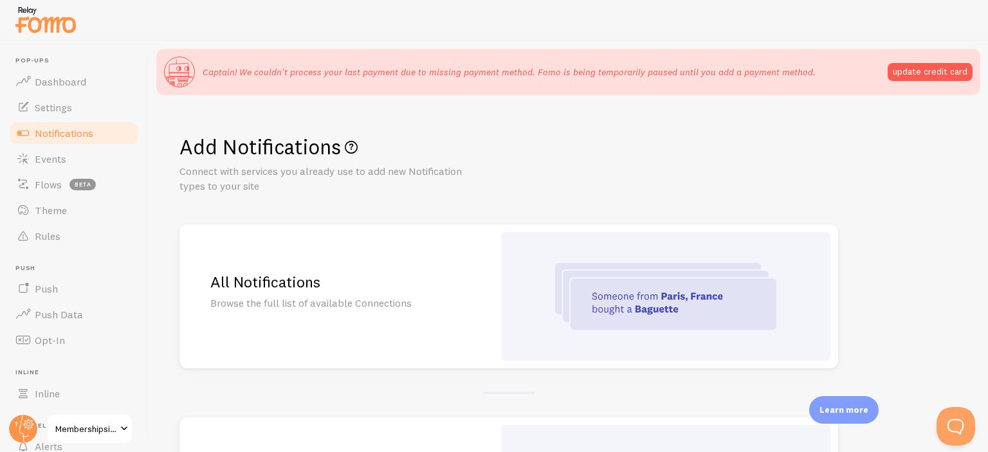
click at [638, 287] on img at bounding box center [665, 296] width 221 height 67
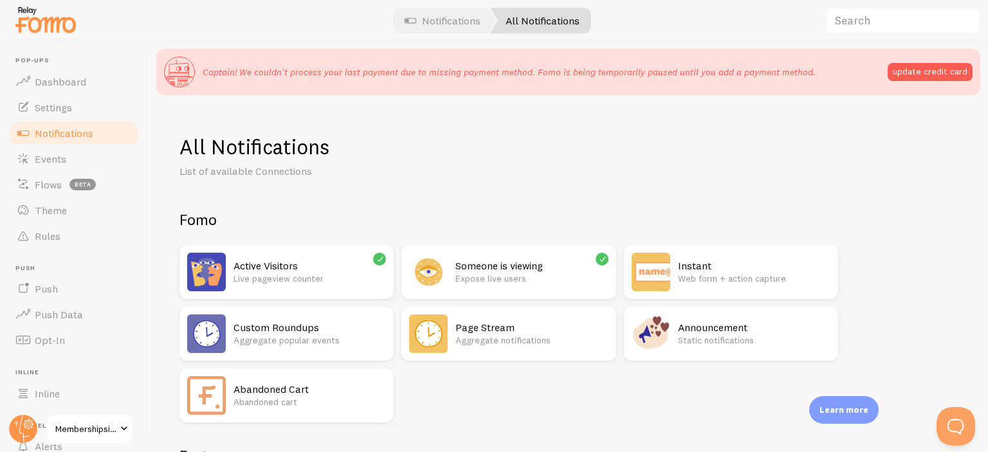
click at [299, 280] on p "Live pageview counter" at bounding box center [310, 278] width 153 height 13
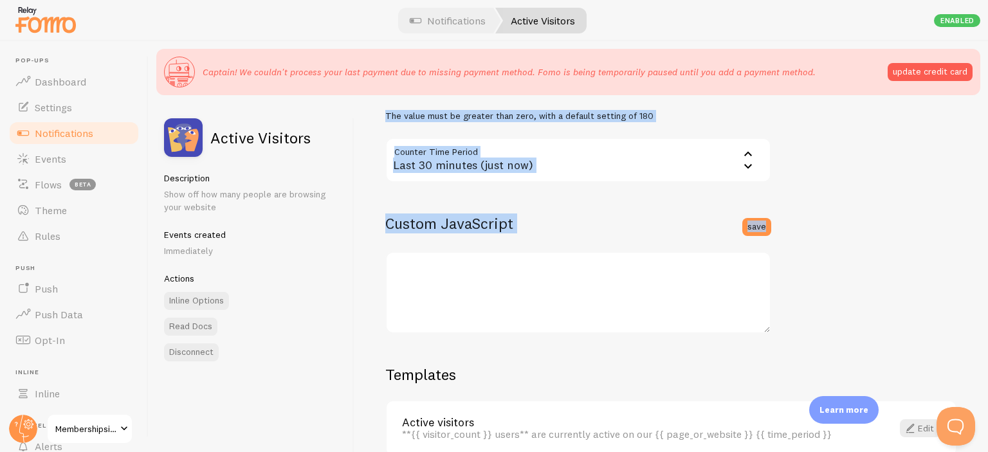
scroll to position [355, 0]
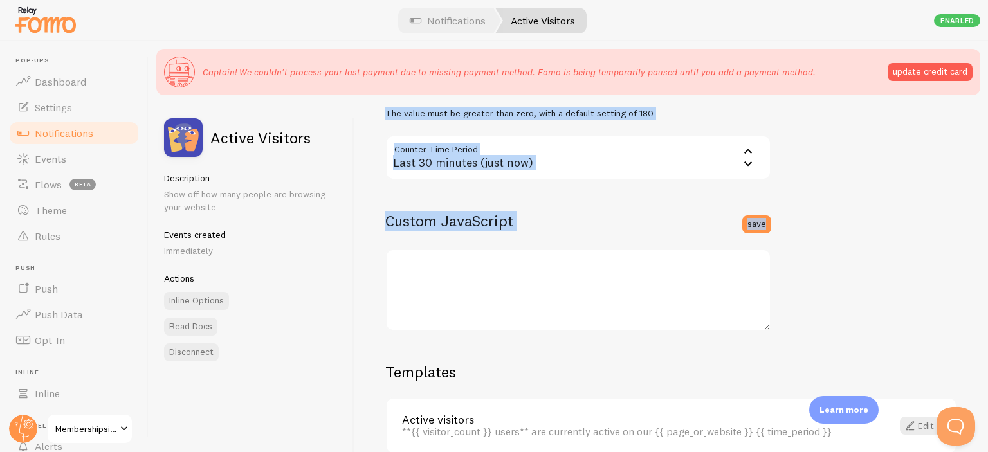
drag, startPoint x: 445, startPoint y: 268, endPoint x: 546, endPoint y: 259, distance: 100.9
click at [546, 259] on div "Settings Connection Connection enabled Disabled Connections won't create new Ev…" at bounding box center [672, 308] width 634 height 411
click at [901, 324] on div "Settings Connection Connection enabled Disabled Connections won't create new Ev…" at bounding box center [672, 308] width 634 height 411
